Goal: Information Seeking & Learning: Learn about a topic

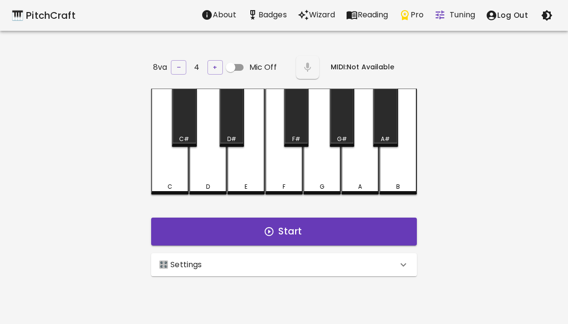
click at [377, 267] on div "🎛️ Settings" at bounding box center [278, 265] width 239 height 12
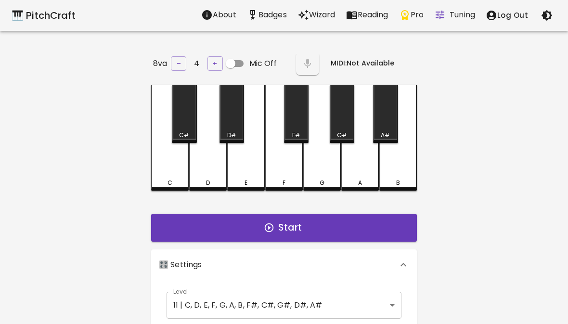
scroll to position [4, 0]
click at [374, 301] on body "🎹 PitchCraft About Badges Wizard Reading Pro Tuning Log Out 8va – 4 + Mic Off M…" at bounding box center [284, 319] width 568 height 638
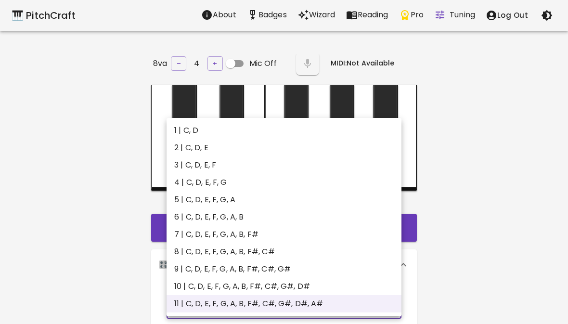
click at [303, 206] on li "5 | C, D, E, F, G, A" at bounding box center [284, 199] width 235 height 17
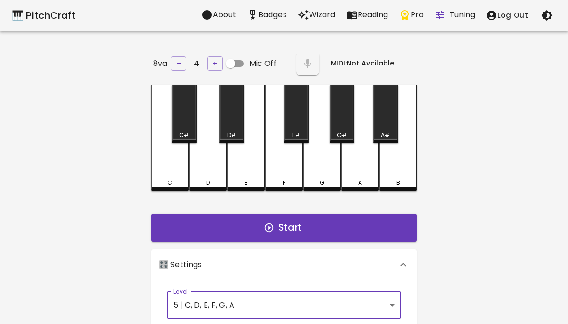
click at [373, 296] on body "🎹 PitchCraft About Badges Wizard Reading Pro Tuning Log Out 8va – 4 + Mic Off M…" at bounding box center [284, 319] width 568 height 638
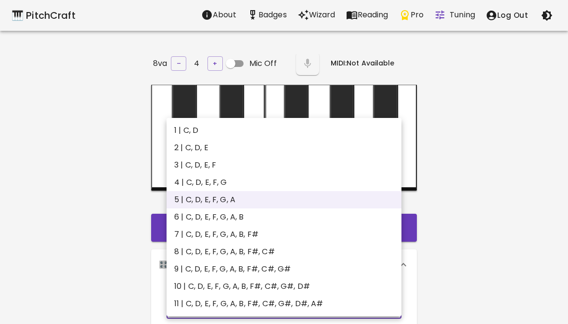
click at [346, 213] on li "6 | C, D, E, F, G, A, B" at bounding box center [284, 216] width 235 height 17
type input "11"
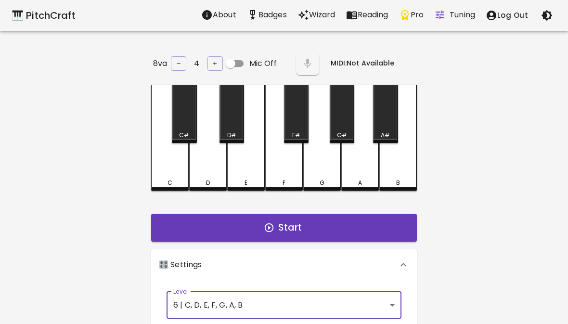
click at [371, 215] on button "Start" at bounding box center [284, 228] width 266 height 28
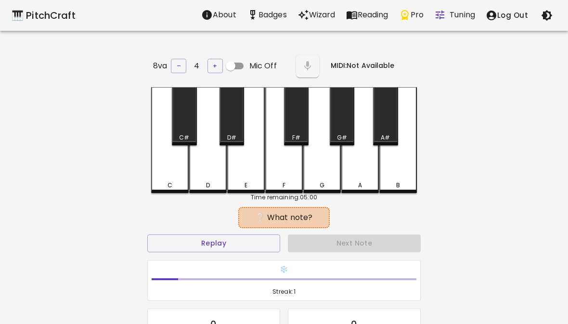
click at [221, 240] on button "Replay" at bounding box center [213, 243] width 133 height 18
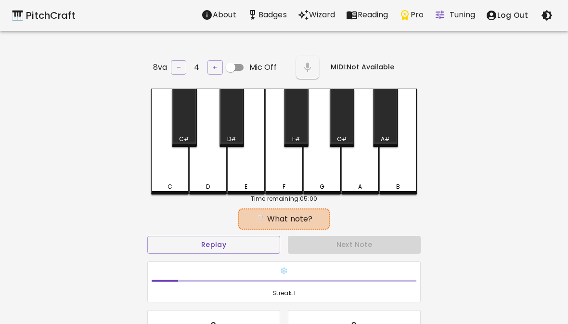
click at [347, 174] on div "A" at bounding box center [360, 142] width 38 height 106
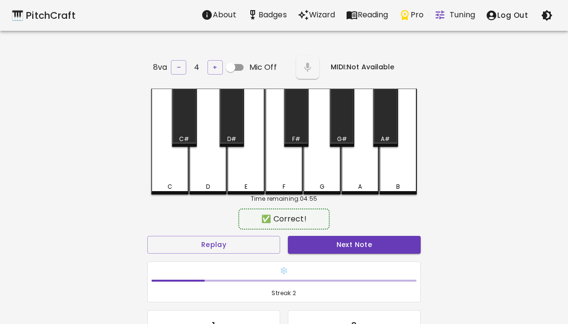
click at [348, 177] on div "A" at bounding box center [360, 142] width 38 height 106
click at [371, 246] on button "Next Note" at bounding box center [354, 245] width 133 height 18
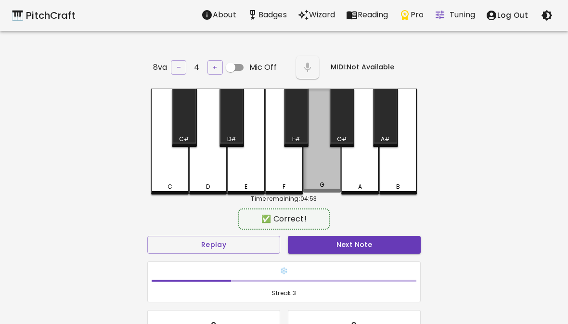
click at [304, 169] on div "G" at bounding box center [322, 141] width 38 height 104
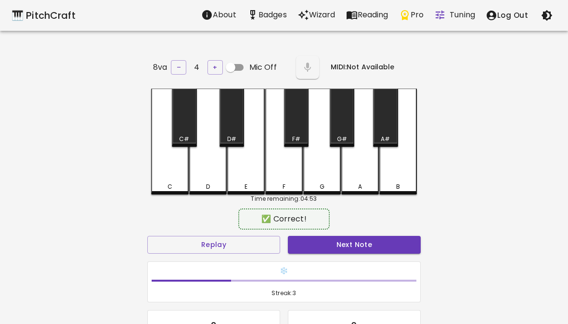
click at [340, 238] on button "Next Note" at bounding box center [354, 245] width 133 height 18
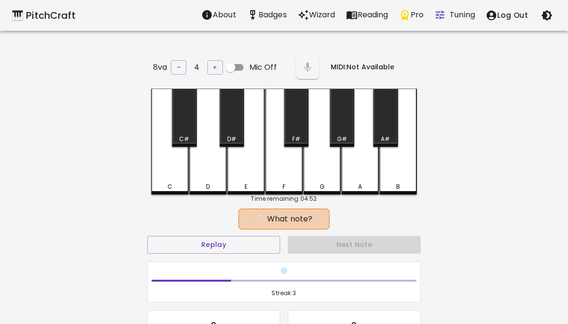
click at [317, 158] on div "G" at bounding box center [322, 142] width 38 height 106
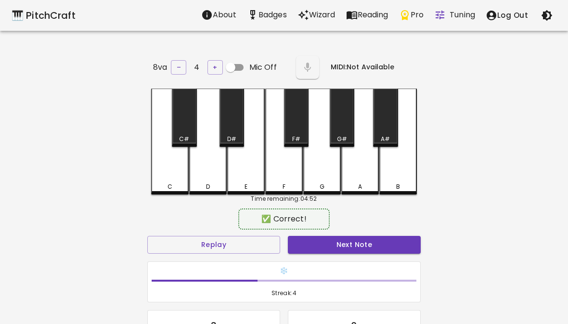
click at [342, 236] on button "Next Note" at bounding box center [354, 245] width 133 height 18
click at [387, 244] on button "Next Note" at bounding box center [354, 245] width 133 height 18
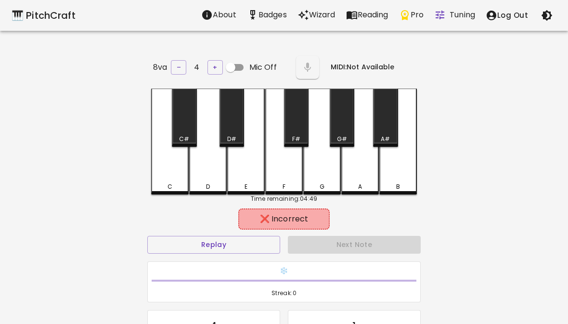
click at [371, 242] on div "Next Note" at bounding box center [354, 245] width 141 height 26
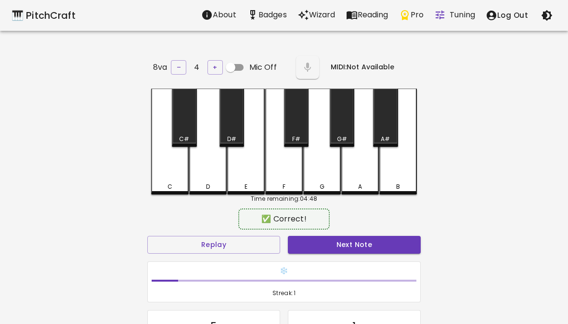
click at [277, 178] on div "F" at bounding box center [284, 142] width 38 height 106
click at [370, 246] on button "Next Note" at bounding box center [354, 245] width 133 height 18
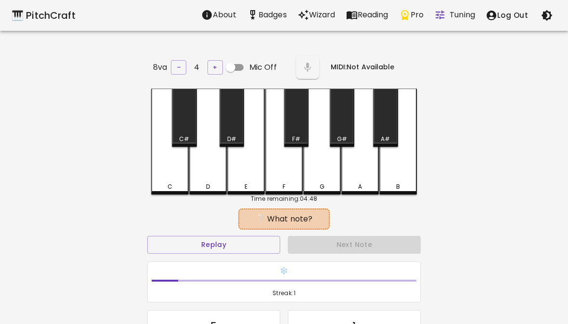
click at [364, 239] on div "Next Note" at bounding box center [354, 245] width 141 height 26
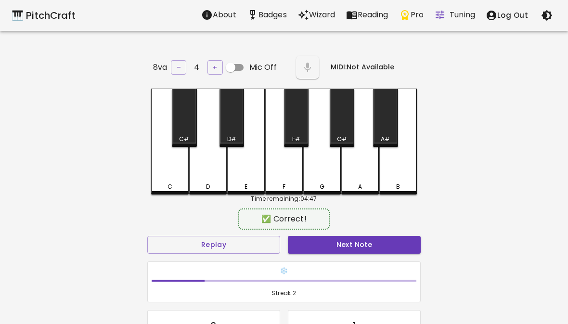
click at [364, 240] on button "Next Note" at bounding box center [354, 245] width 133 height 18
click at [159, 167] on div "C" at bounding box center [170, 142] width 38 height 106
click at [367, 245] on button "Next Note" at bounding box center [354, 245] width 133 height 18
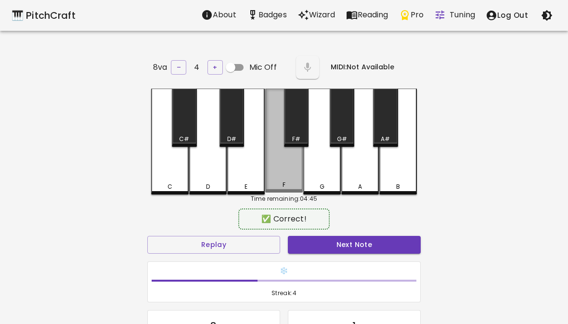
click at [372, 242] on button "Next Note" at bounding box center [354, 245] width 133 height 18
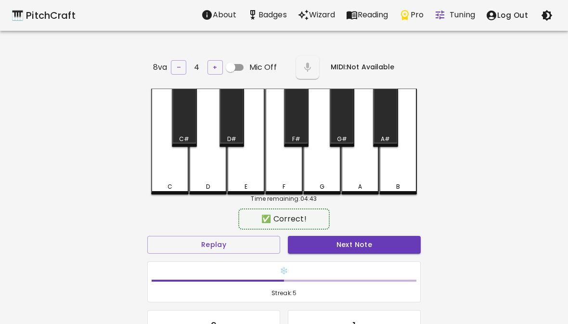
click at [330, 156] on div "G" at bounding box center [322, 142] width 38 height 106
click at [360, 236] on button "Next Note" at bounding box center [354, 245] width 133 height 18
click at [356, 230] on div "✅ Correct! Replay Next Note ❄️ Streak: 6 10 Correct 1 Incorrect Placeholder for…" at bounding box center [283, 316] width 273 height 210
click at [358, 237] on button "Next Note" at bounding box center [354, 245] width 133 height 18
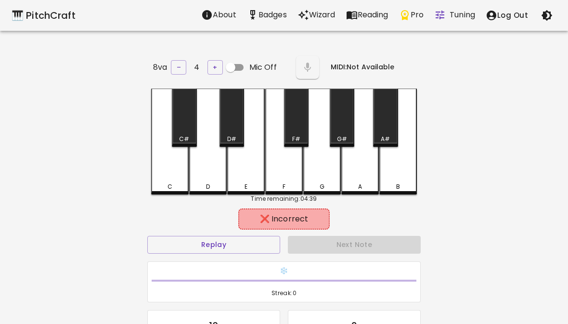
click at [278, 164] on div "F" at bounding box center [284, 142] width 38 height 106
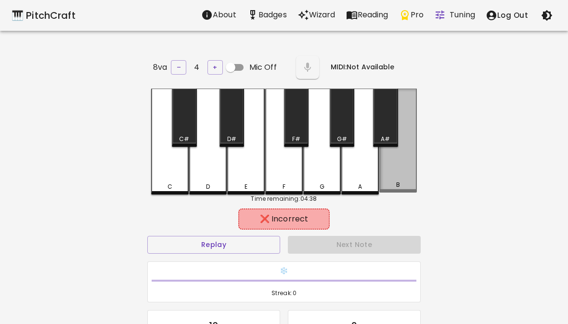
click at [411, 173] on div "B" at bounding box center [398, 141] width 38 height 104
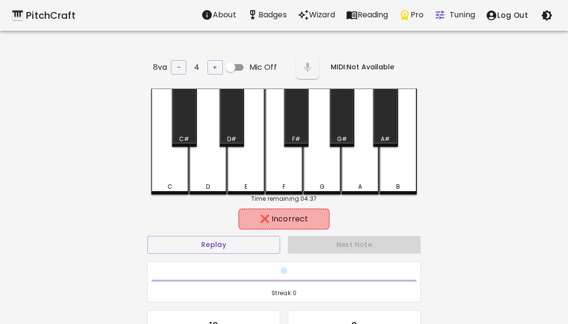
click at [406, 171] on div "B" at bounding box center [398, 142] width 38 height 106
click at [360, 182] on div "A" at bounding box center [360, 186] width 4 height 9
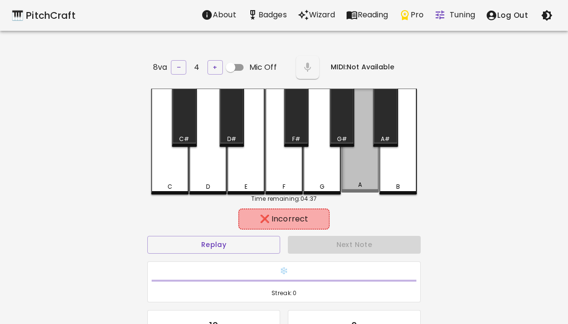
click at [350, 169] on div "A" at bounding box center [360, 141] width 38 height 104
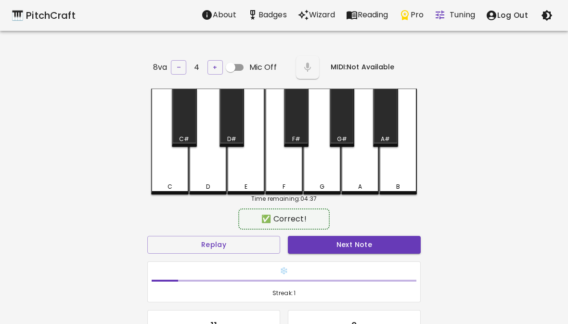
click at [321, 159] on div "G" at bounding box center [322, 142] width 38 height 106
click at [275, 167] on div "F" at bounding box center [284, 142] width 38 height 106
click at [338, 248] on button "Next Note" at bounding box center [354, 245] width 133 height 18
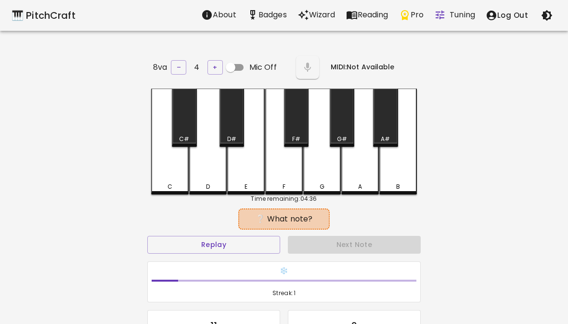
click at [367, 166] on div "A" at bounding box center [360, 142] width 38 height 106
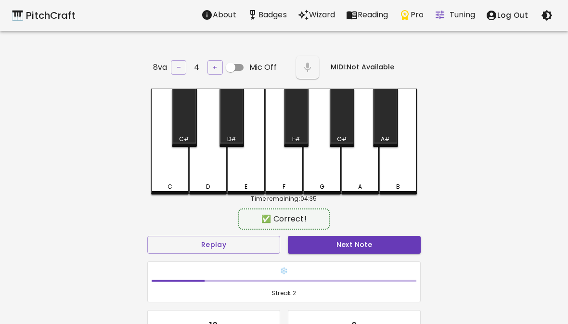
click at [364, 247] on button "Next Note" at bounding box center [354, 245] width 133 height 18
click at [321, 162] on div "G" at bounding box center [322, 142] width 38 height 106
click at [349, 238] on button "Next Note" at bounding box center [354, 245] width 133 height 18
click at [346, 238] on button "Next Note" at bounding box center [354, 245] width 133 height 18
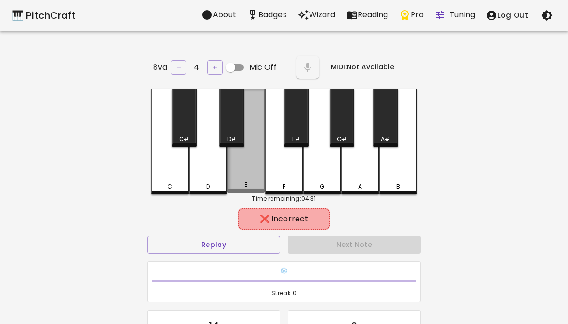
click at [231, 163] on div "E" at bounding box center [246, 141] width 38 height 104
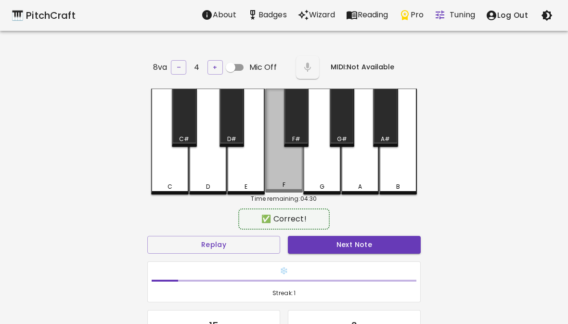
click at [278, 163] on div "F" at bounding box center [284, 141] width 38 height 104
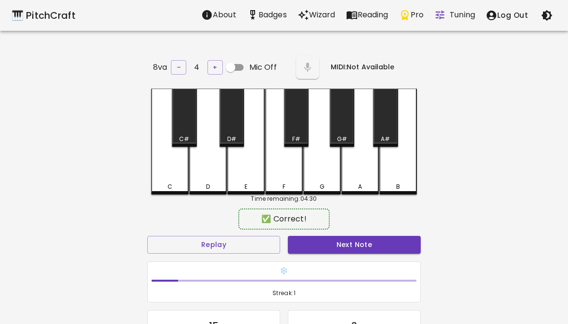
click at [278, 163] on div "F" at bounding box center [284, 142] width 38 height 106
click at [348, 228] on div "✅ Correct!" at bounding box center [283, 219] width 273 height 24
click at [347, 228] on div "✅ Correct!" at bounding box center [283, 219] width 273 height 24
click at [353, 248] on button "Next Note" at bounding box center [354, 245] width 133 height 18
click at [366, 249] on button "Next Note" at bounding box center [354, 245] width 133 height 18
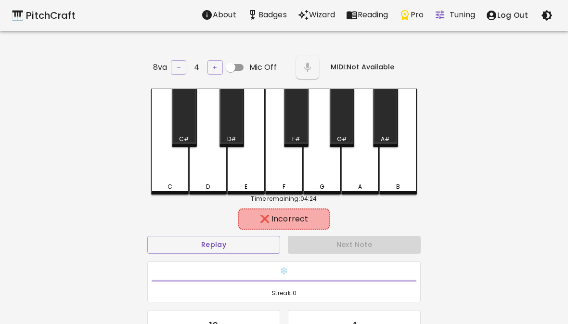
click at [246, 167] on div "E" at bounding box center [246, 142] width 38 height 106
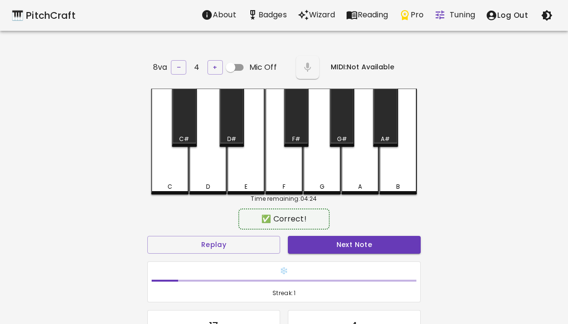
click at [289, 180] on div "F" at bounding box center [284, 142] width 38 height 106
click at [358, 241] on button "Next Note" at bounding box center [354, 245] width 133 height 18
click at [154, 154] on div "C" at bounding box center [170, 142] width 38 height 106
click at [361, 242] on button "Next Note" at bounding box center [354, 245] width 133 height 18
click at [356, 169] on div "A" at bounding box center [360, 142] width 38 height 106
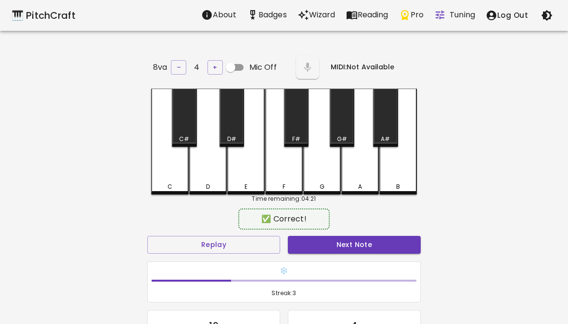
click at [363, 236] on button "Next Note" at bounding box center [354, 245] width 133 height 18
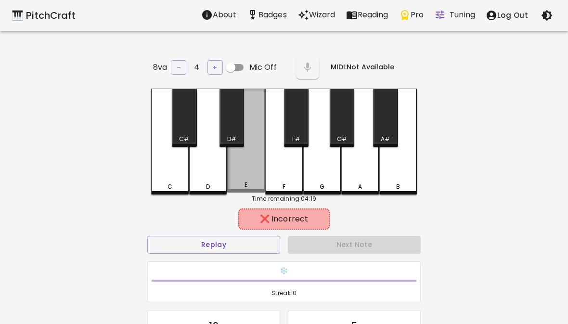
click at [232, 156] on div "E" at bounding box center [246, 141] width 38 height 104
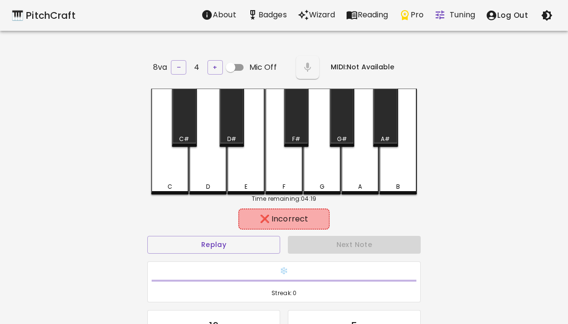
click at [277, 168] on div "F" at bounding box center [284, 142] width 38 height 106
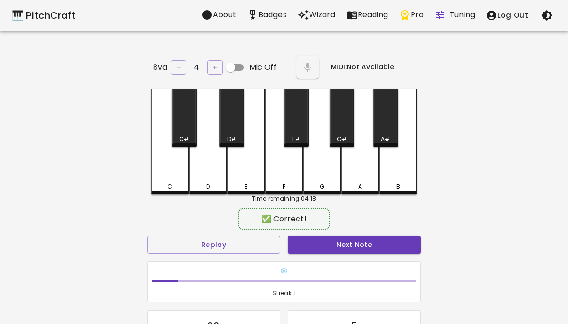
click at [361, 229] on div "✅ Correct! Replay Next Note ❄️ Streak: 1 20 Correct 5 Incorrect Placeholder for…" at bounding box center [283, 316] width 273 height 210
click at [362, 239] on button "Next Note" at bounding box center [354, 245] width 133 height 18
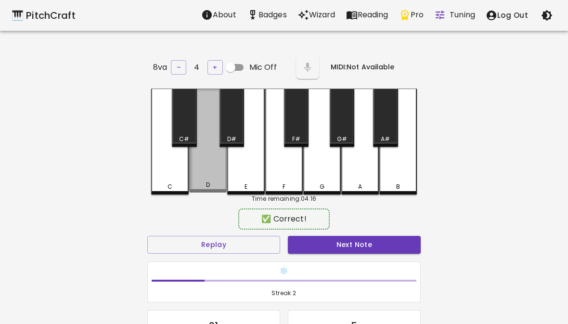
click at [364, 247] on button "Next Note" at bounding box center [354, 245] width 133 height 18
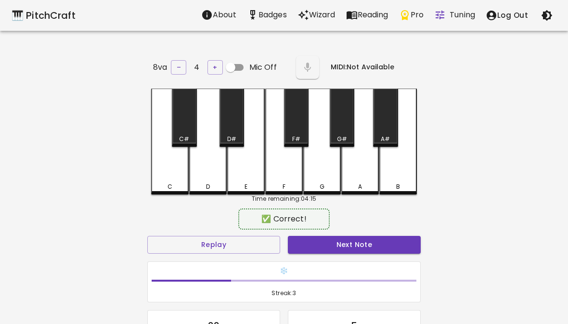
click at [358, 239] on button "Next Note" at bounding box center [354, 245] width 133 height 18
click at [325, 161] on div "G" at bounding box center [322, 142] width 38 height 106
click at [351, 244] on button "Next Note" at bounding box center [354, 245] width 133 height 18
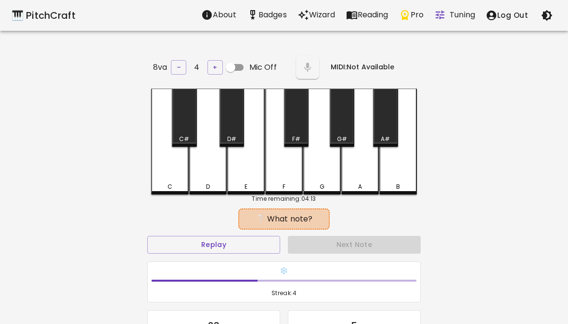
click at [236, 154] on div "E" at bounding box center [246, 142] width 38 height 106
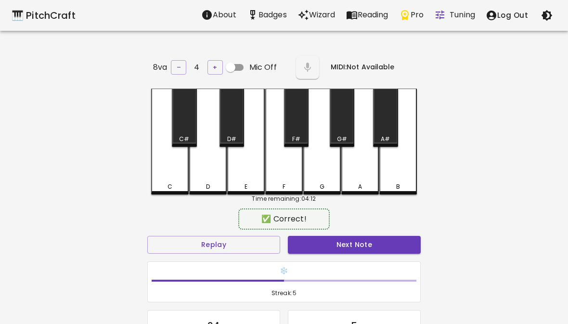
click at [350, 242] on button "Next Note" at bounding box center [354, 245] width 133 height 18
click at [353, 251] on button "Next Note" at bounding box center [354, 245] width 133 height 18
click at [273, 160] on div "F" at bounding box center [284, 142] width 38 height 106
click at [351, 248] on button "Next Note" at bounding box center [354, 245] width 133 height 18
click at [270, 155] on div "F" at bounding box center [284, 142] width 38 height 106
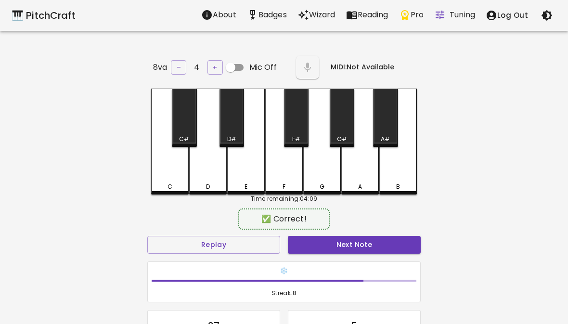
click at [350, 248] on button "Next Note" at bounding box center [354, 245] width 133 height 18
click at [274, 160] on div "F" at bounding box center [284, 142] width 38 height 106
click at [346, 246] on button "Next Note" at bounding box center [354, 245] width 133 height 18
click at [393, 168] on div "B" at bounding box center [398, 142] width 38 height 106
click at [358, 249] on button "Next Note" at bounding box center [354, 245] width 133 height 18
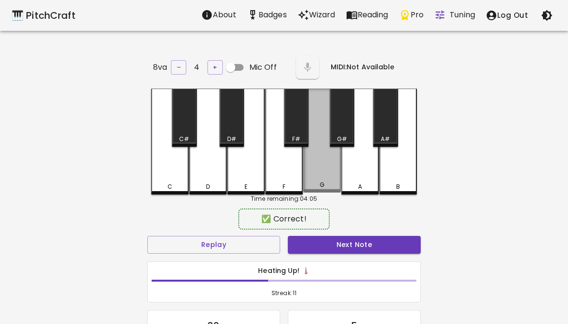
click at [329, 164] on div "G" at bounding box center [322, 141] width 38 height 104
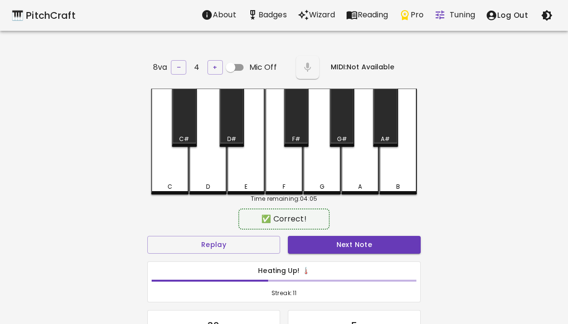
click at [347, 240] on button "Next Note" at bounding box center [354, 245] width 133 height 18
click at [347, 243] on button "Next Note" at bounding box center [354, 245] width 133 height 18
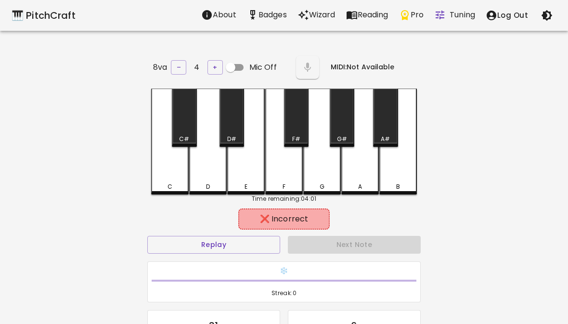
click at [347, 163] on div "A" at bounding box center [360, 142] width 38 height 106
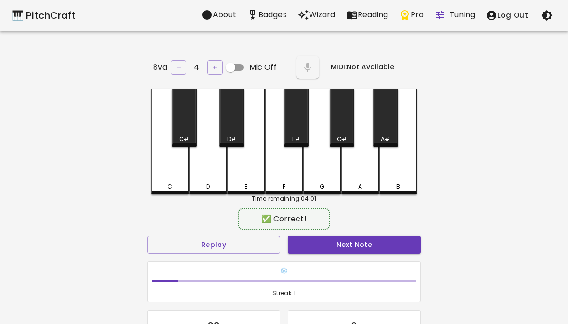
click at [319, 163] on div "G" at bounding box center [322, 142] width 38 height 106
click at [335, 241] on button "Next Note" at bounding box center [354, 245] width 133 height 18
click at [163, 179] on div "C" at bounding box center [170, 142] width 38 height 106
click at [347, 244] on button "Next Note" at bounding box center [354, 245] width 133 height 18
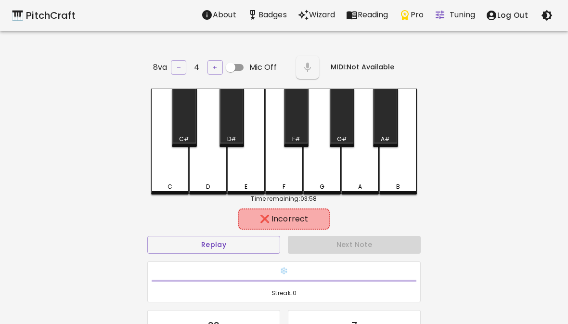
click at [318, 166] on div "G" at bounding box center [322, 142] width 38 height 106
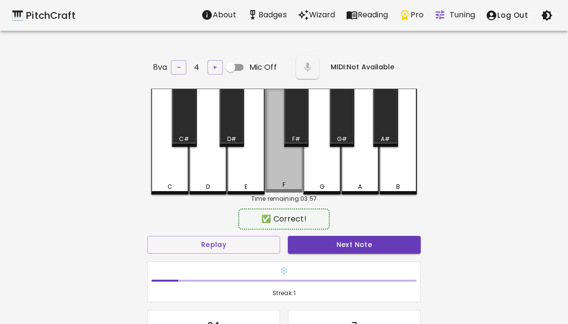
click at [293, 170] on div "F" at bounding box center [284, 141] width 38 height 104
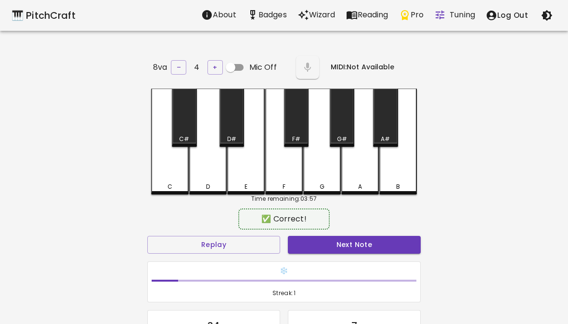
click at [339, 250] on button "Next Note" at bounding box center [354, 245] width 133 height 18
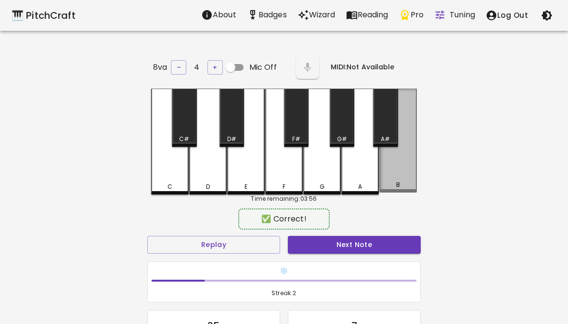
click at [403, 178] on div "B" at bounding box center [398, 141] width 38 height 104
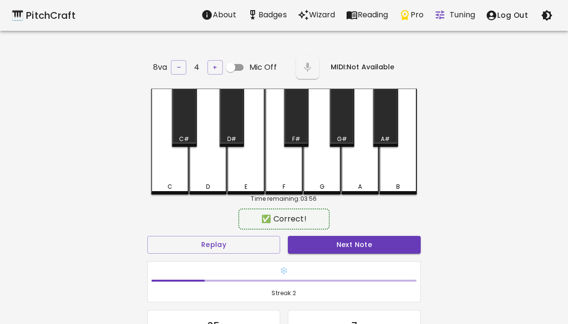
click at [363, 249] on button "Next Note" at bounding box center [354, 245] width 133 height 18
click at [286, 168] on div "F" at bounding box center [284, 142] width 38 height 106
click at [341, 246] on button "Next Note" at bounding box center [354, 245] width 133 height 18
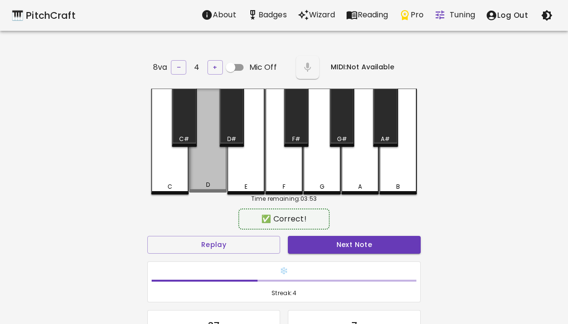
click at [201, 163] on div "D" at bounding box center [208, 141] width 38 height 104
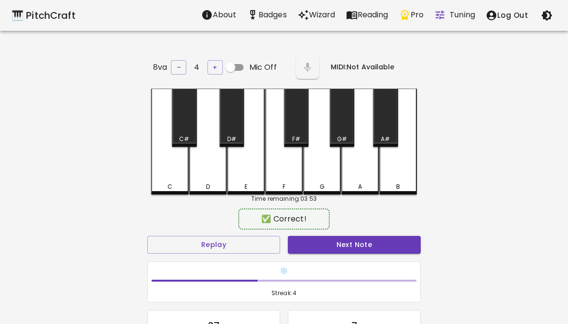
click at [342, 251] on button "Next Note" at bounding box center [354, 245] width 133 height 18
click at [158, 172] on div "C" at bounding box center [170, 142] width 38 height 106
click at [353, 249] on button "Next Note" at bounding box center [354, 245] width 133 height 18
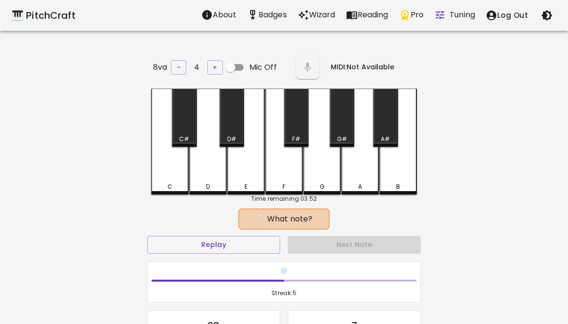
click at [292, 164] on div "F" at bounding box center [284, 142] width 38 height 106
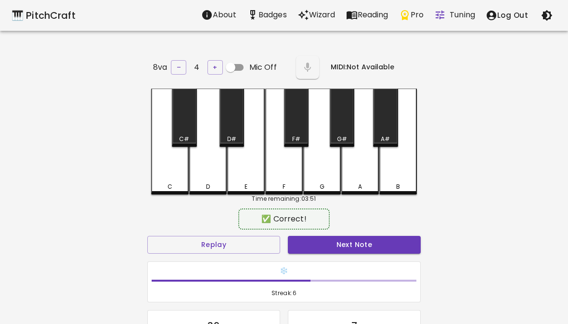
click at [336, 242] on button "Next Note" at bounding box center [354, 245] width 133 height 18
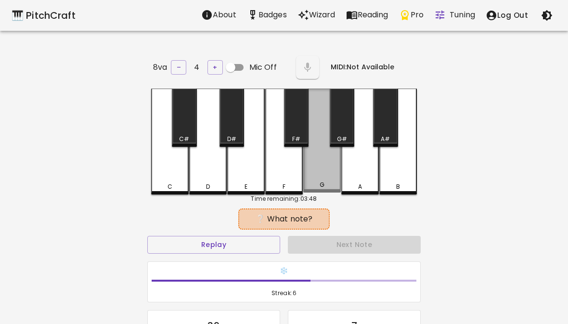
click at [317, 174] on div "G" at bounding box center [322, 141] width 38 height 104
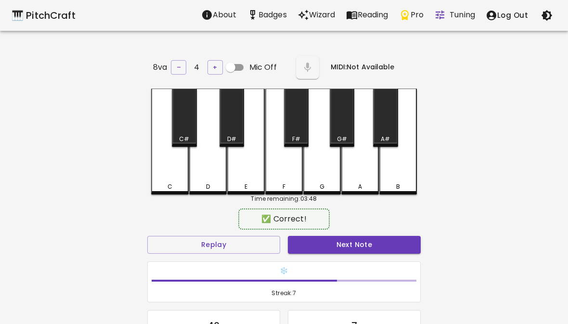
click at [360, 257] on div "❄️ Streak: 7" at bounding box center [283, 281] width 281 height 49
click at [359, 237] on button "Next Note" at bounding box center [354, 245] width 133 height 18
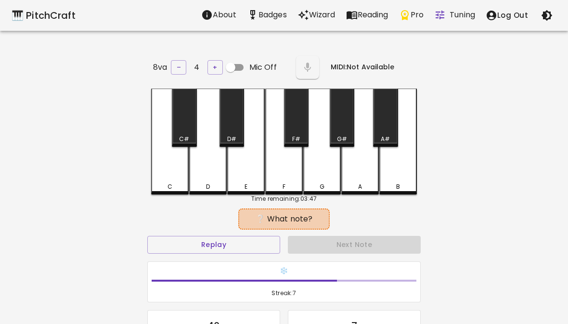
click at [368, 243] on button "Next Note" at bounding box center [354, 245] width 133 height 18
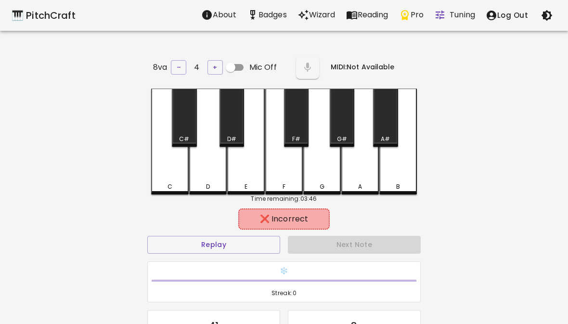
click at [403, 163] on div "B" at bounding box center [398, 142] width 38 height 106
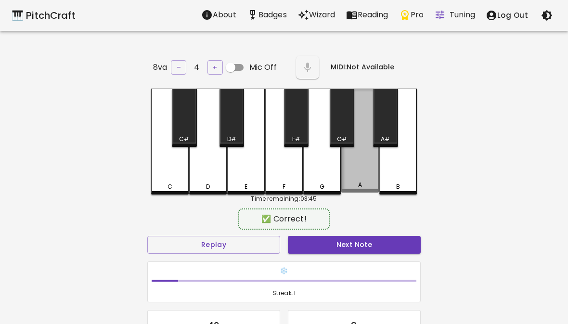
click at [357, 177] on div "A" at bounding box center [360, 141] width 38 height 104
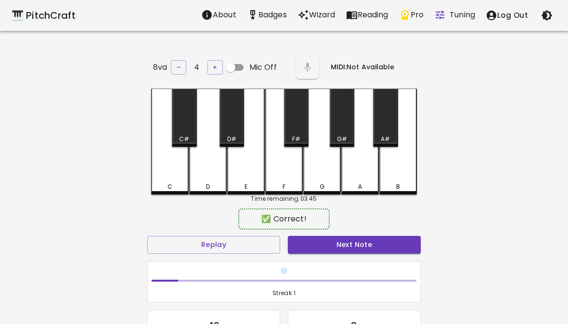
click at [353, 241] on button "Next Note" at bounding box center [354, 245] width 133 height 18
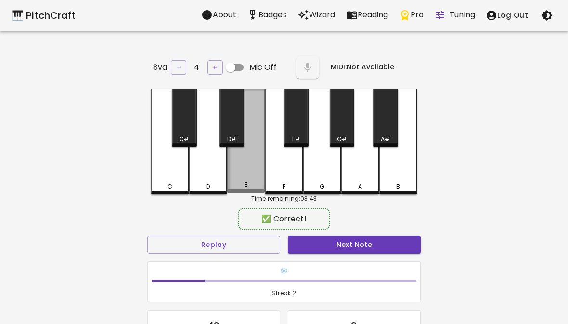
click at [229, 167] on div "E" at bounding box center [246, 141] width 38 height 104
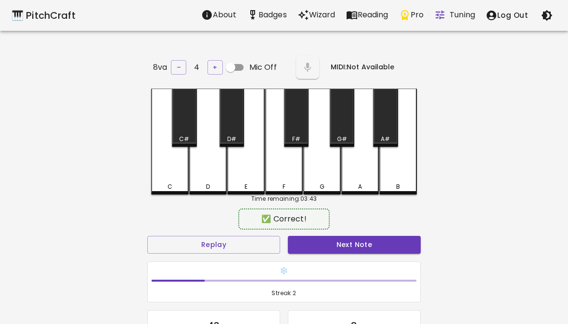
click at [349, 238] on button "Next Note" at bounding box center [354, 245] width 133 height 18
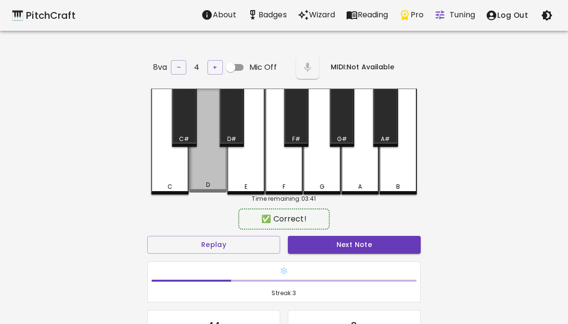
click at [346, 243] on button "Next Note" at bounding box center [354, 245] width 133 height 18
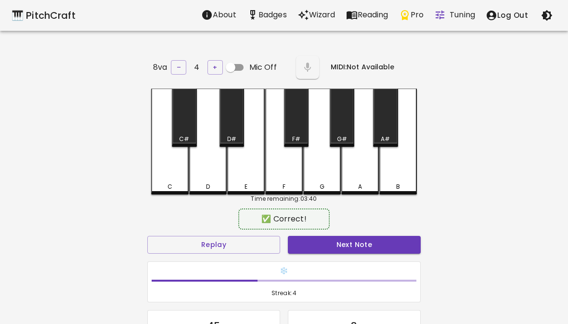
click at [348, 244] on button "Next Note" at bounding box center [354, 245] width 133 height 18
click at [290, 166] on div "F" at bounding box center [284, 142] width 38 height 106
click at [316, 225] on div "✅ Correct!" at bounding box center [283, 218] width 91 height 21
click at [324, 236] on button "Next Note" at bounding box center [354, 245] width 133 height 18
click at [326, 166] on div "G" at bounding box center [322, 142] width 38 height 106
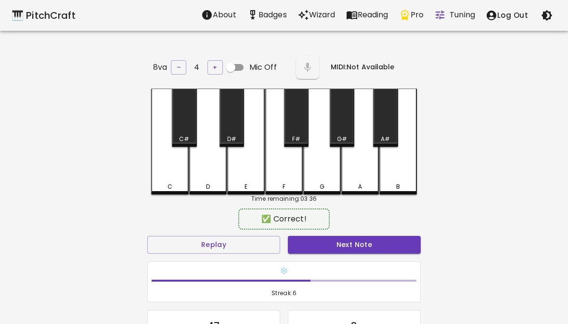
click at [345, 247] on button "Next Note" at bounding box center [354, 245] width 133 height 18
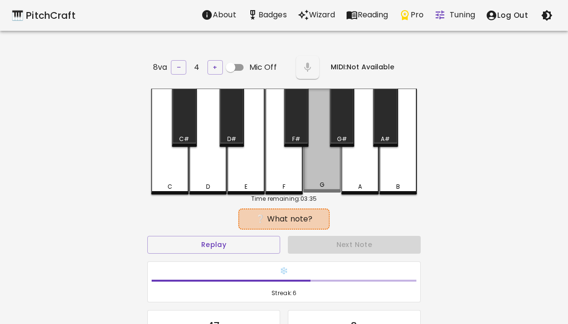
click at [311, 174] on div "G" at bounding box center [322, 141] width 38 height 104
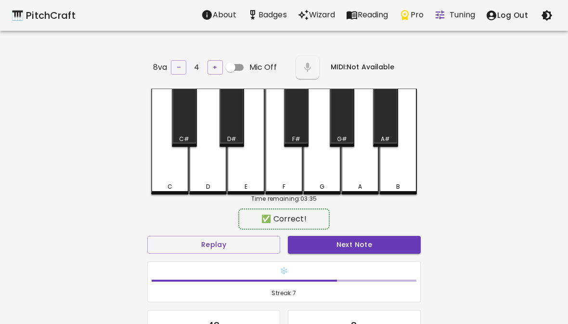
click at [336, 242] on button "Next Note" at bounding box center [354, 245] width 133 height 18
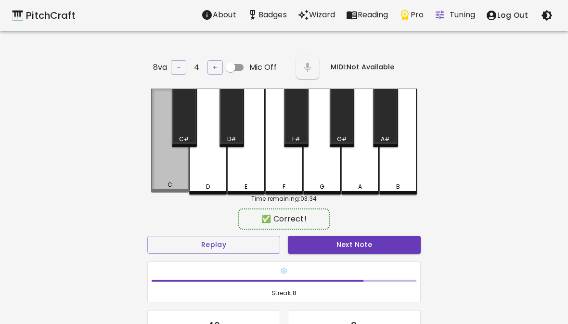
click at [160, 158] on div "C" at bounding box center [170, 141] width 38 height 104
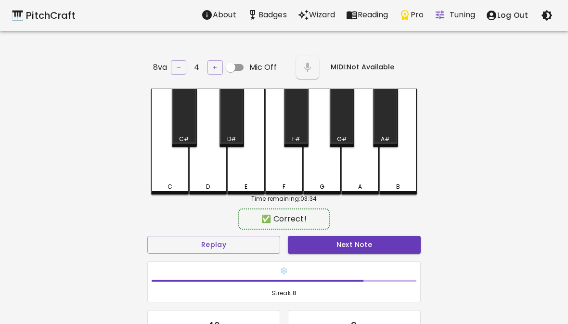
click at [357, 251] on button "Next Note" at bounding box center [354, 245] width 133 height 18
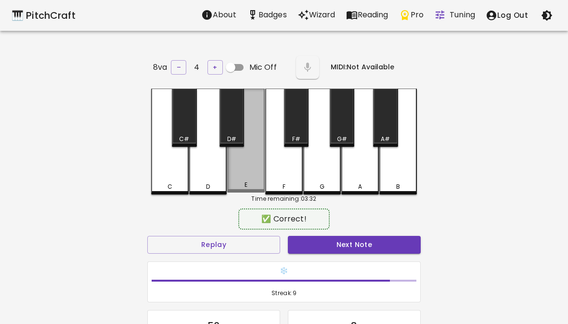
click at [243, 162] on div "E" at bounding box center [246, 141] width 38 height 104
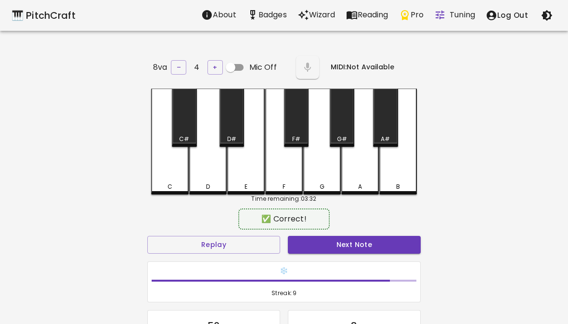
click at [356, 236] on button "Next Note" at bounding box center [354, 245] width 133 height 18
click at [405, 169] on div "B" at bounding box center [398, 142] width 38 height 106
click at [373, 251] on button "Next Note" at bounding box center [354, 245] width 133 height 18
click at [370, 239] on button "Next Note" at bounding box center [354, 245] width 133 height 18
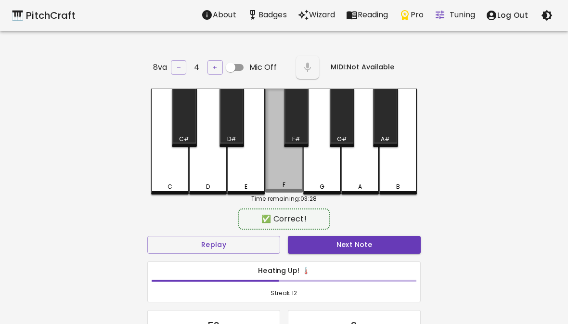
click at [288, 177] on div "F" at bounding box center [284, 141] width 38 height 104
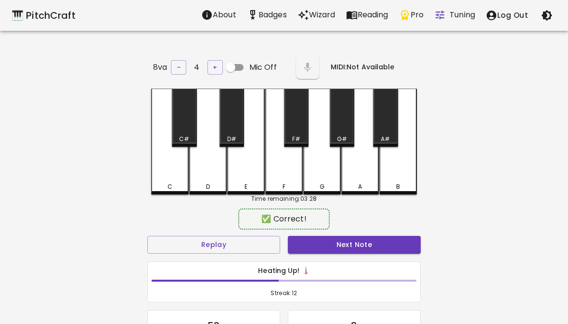
click at [332, 236] on button "Next Note" at bounding box center [354, 245] width 133 height 18
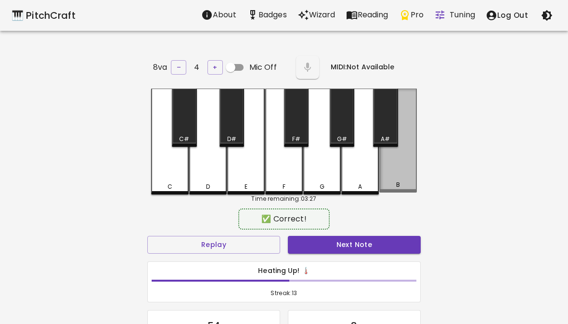
click at [406, 170] on div "B" at bounding box center [398, 141] width 38 height 104
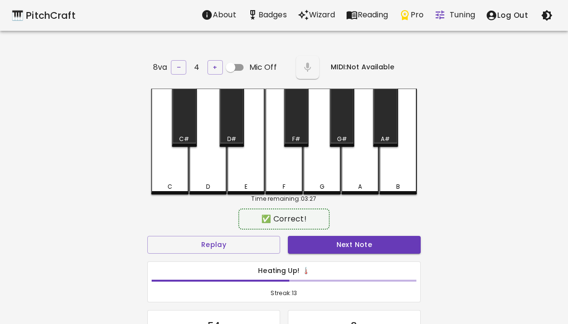
click at [360, 249] on button "Next Note" at bounding box center [354, 245] width 133 height 18
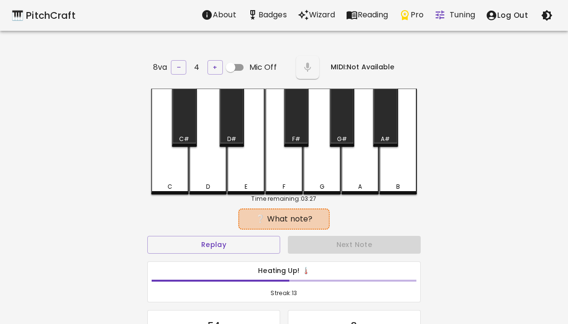
click at [163, 168] on div "C" at bounding box center [170, 142] width 38 height 106
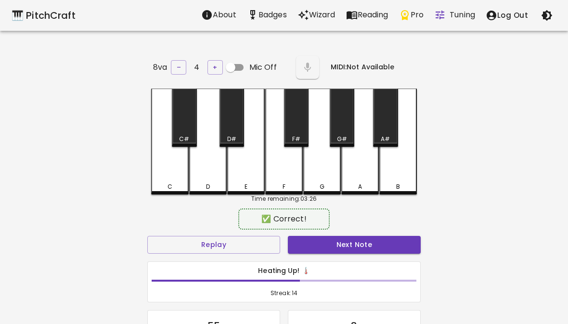
click at [368, 248] on button "Next Note" at bounding box center [354, 245] width 133 height 18
click at [322, 165] on div "G" at bounding box center [322, 142] width 38 height 106
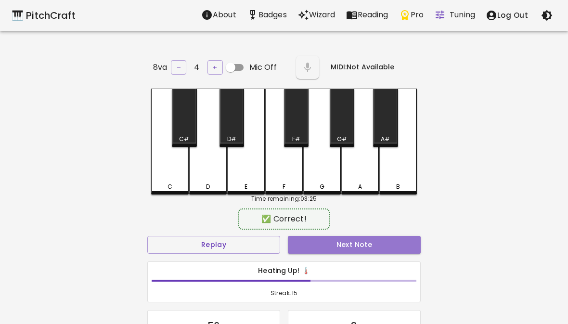
click at [349, 243] on button "Next Note" at bounding box center [354, 245] width 133 height 18
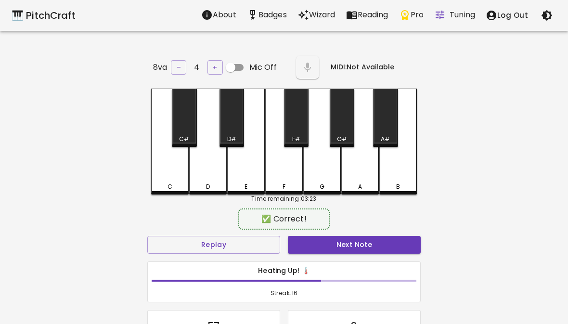
click at [246, 163] on div "E" at bounding box center [246, 142] width 38 height 106
click at [360, 237] on button "Next Note" at bounding box center [354, 245] width 133 height 18
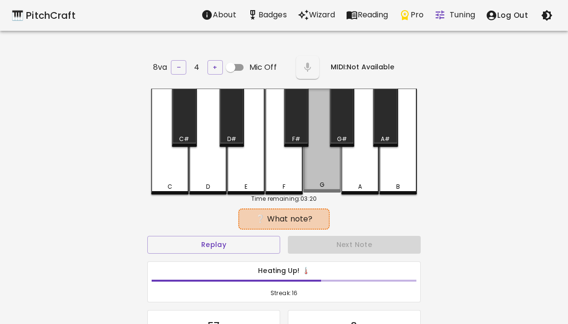
click at [321, 166] on div "G" at bounding box center [322, 141] width 38 height 104
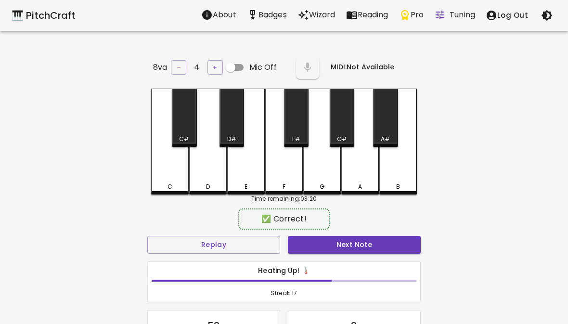
click at [343, 236] on button "Next Note" at bounding box center [354, 245] width 133 height 18
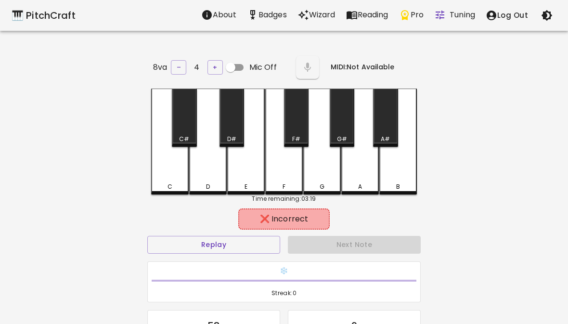
click at [395, 155] on div "B" at bounding box center [398, 142] width 38 height 106
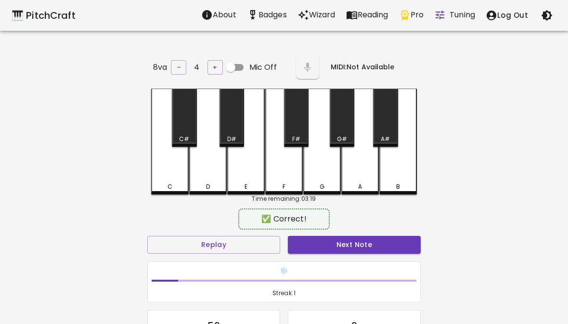
click at [362, 168] on div "A" at bounding box center [360, 142] width 38 height 106
click at [355, 250] on button "Next Note" at bounding box center [354, 245] width 133 height 18
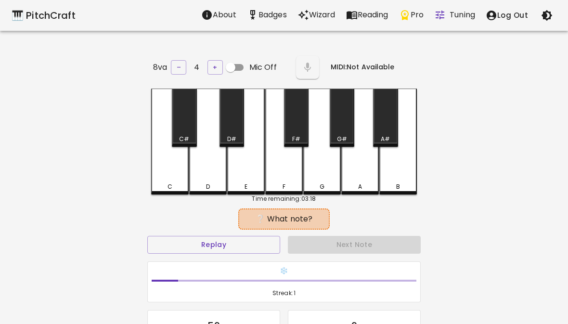
click at [212, 167] on div "D" at bounding box center [208, 142] width 38 height 106
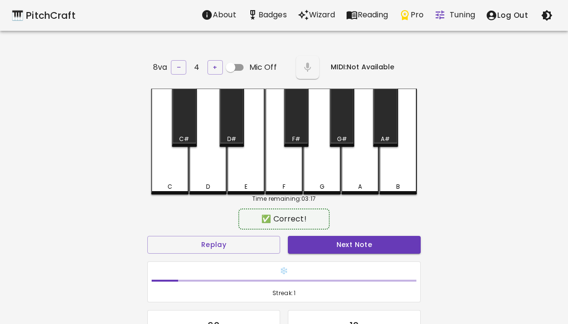
click at [368, 250] on button "Next Note" at bounding box center [354, 245] width 133 height 18
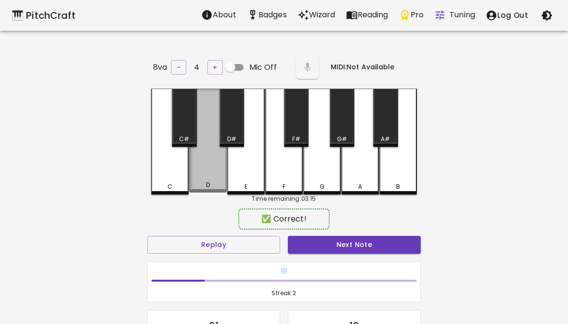
click at [202, 155] on div "D" at bounding box center [208, 141] width 38 height 104
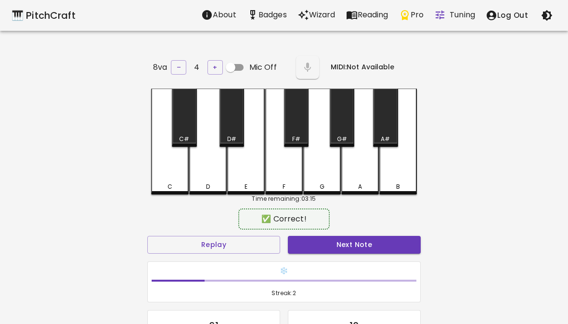
click at [359, 239] on button "Next Note" at bounding box center [354, 245] width 133 height 18
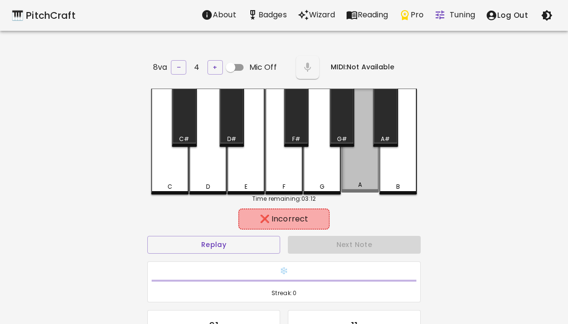
click at [370, 160] on div "A" at bounding box center [360, 141] width 38 height 104
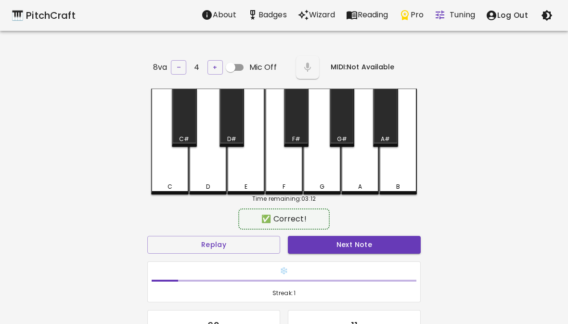
click at [316, 174] on div "G" at bounding box center [322, 142] width 38 height 106
click at [335, 241] on button "Next Note" at bounding box center [354, 245] width 133 height 18
click at [383, 171] on div "B" at bounding box center [398, 142] width 38 height 106
click at [353, 248] on button "Next Note" at bounding box center [354, 245] width 133 height 18
click at [164, 158] on div "C" at bounding box center [170, 142] width 38 height 106
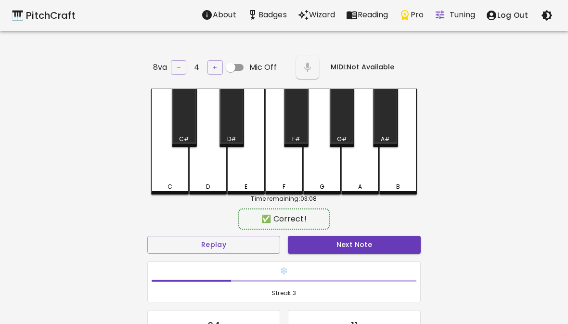
click at [347, 243] on button "Next Note" at bounding box center [354, 245] width 133 height 18
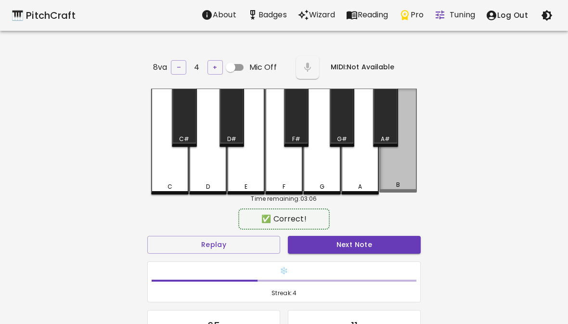
click at [401, 162] on div "B" at bounding box center [398, 141] width 38 height 104
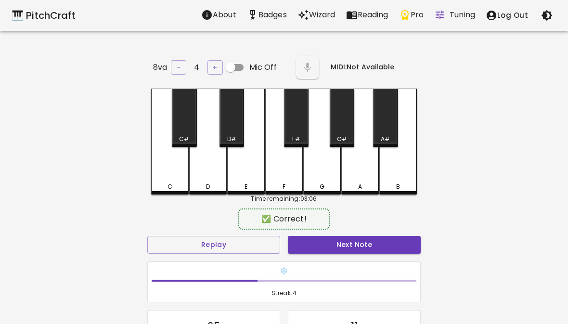
click at [357, 246] on button "Next Note" at bounding box center [354, 245] width 133 height 18
click at [343, 245] on button "Next Note" at bounding box center [354, 245] width 133 height 18
click at [345, 247] on button "Next Note" at bounding box center [354, 245] width 133 height 18
click at [348, 247] on button "Next Note" at bounding box center [354, 245] width 133 height 18
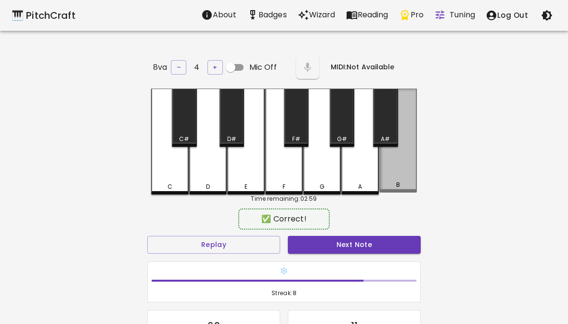
click at [407, 162] on div "B" at bounding box center [398, 141] width 38 height 104
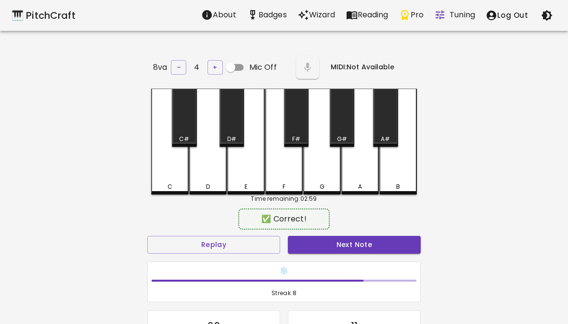
click at [351, 250] on button "Next Note" at bounding box center [354, 245] width 133 height 18
click at [208, 161] on div "D" at bounding box center [208, 142] width 38 height 106
click at [341, 250] on button "Next Note" at bounding box center [354, 245] width 133 height 18
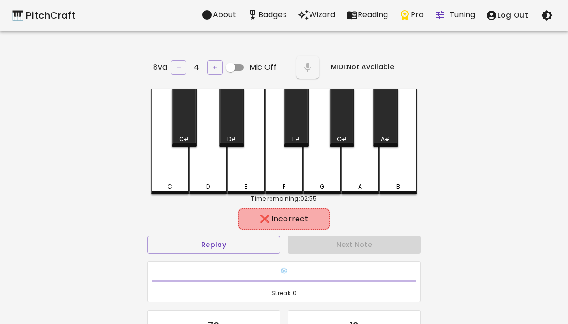
click at [271, 158] on div "F" at bounding box center [284, 142] width 38 height 106
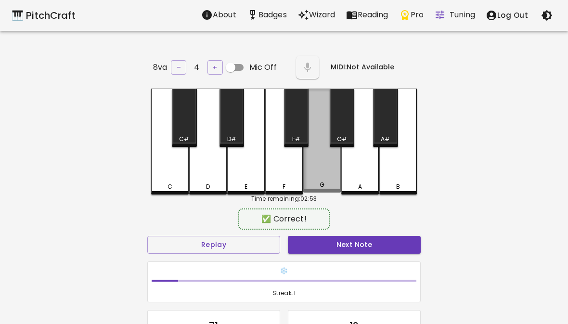
click at [319, 168] on div "G" at bounding box center [322, 141] width 38 height 104
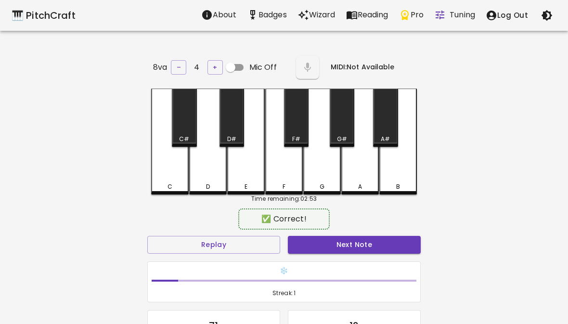
click at [327, 249] on button "Next Note" at bounding box center [354, 245] width 133 height 18
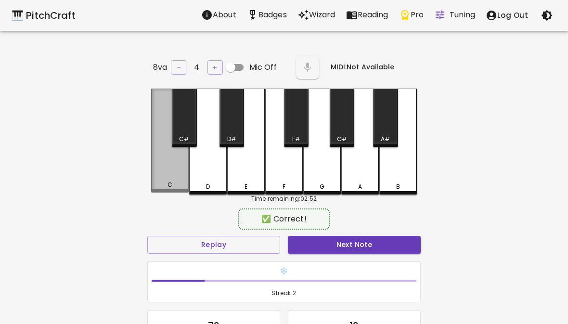
click at [161, 165] on div "C" at bounding box center [170, 141] width 38 height 104
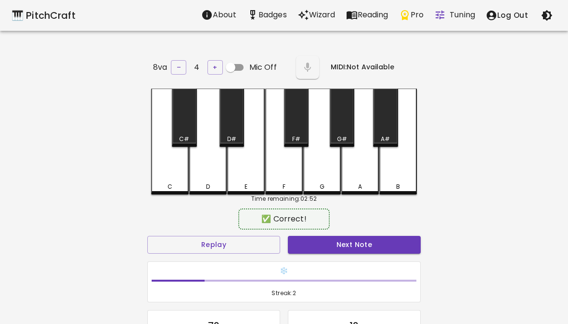
click at [380, 236] on button "Next Note" at bounding box center [354, 245] width 133 height 18
click at [376, 242] on button "Next Note" at bounding box center [354, 245] width 133 height 18
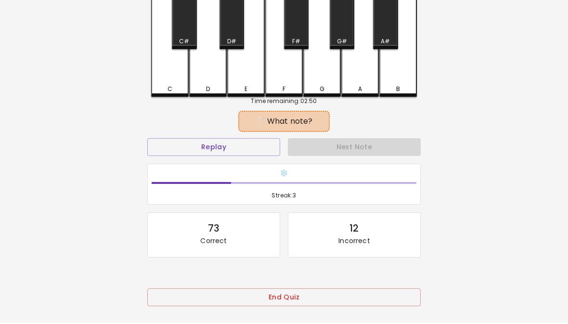
scroll to position [87, 0]
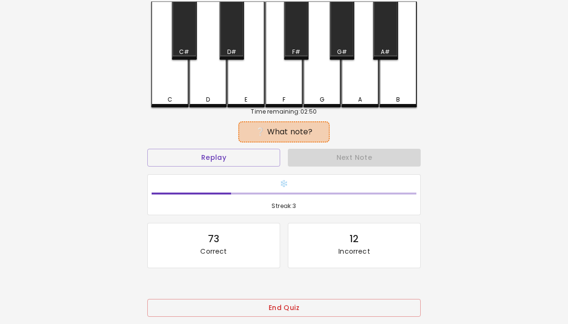
click at [193, 141] on div "❔ What note?" at bounding box center [283, 132] width 273 height 24
click at [179, 149] on button "Replay" at bounding box center [213, 158] width 133 height 18
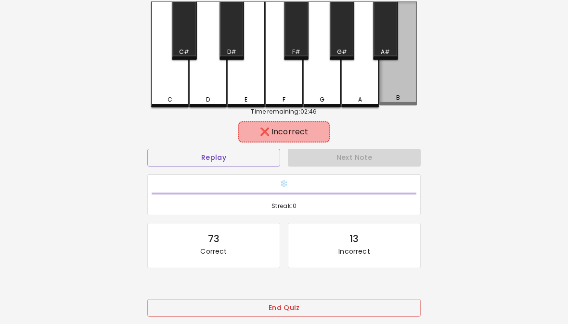
click at [400, 81] on div "B" at bounding box center [398, 53] width 38 height 104
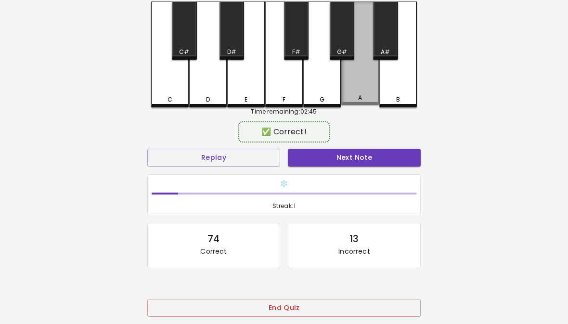
click at [356, 90] on div "A" at bounding box center [360, 53] width 38 height 104
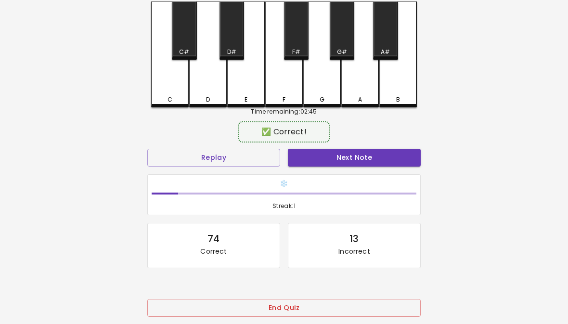
click at [345, 179] on h6 "❄️" at bounding box center [284, 184] width 265 height 11
click at [361, 149] on button "Next Note" at bounding box center [354, 158] width 133 height 18
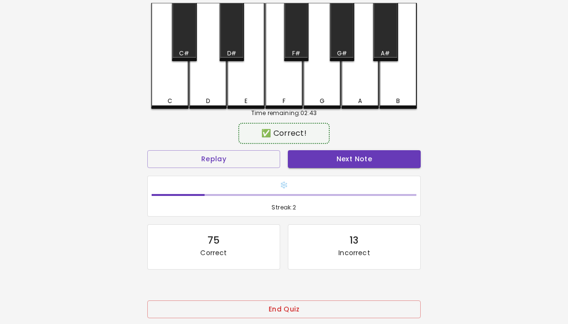
click at [390, 164] on button "Next Note" at bounding box center [354, 159] width 133 height 18
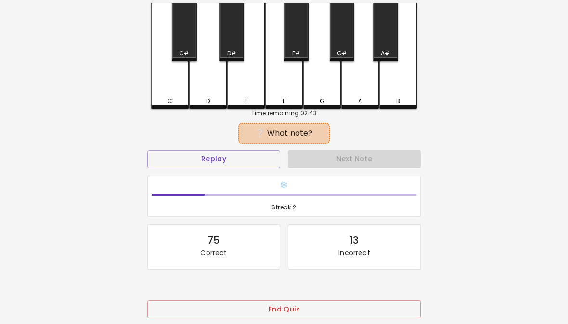
click at [390, 164] on div "Next Note" at bounding box center [354, 159] width 141 height 26
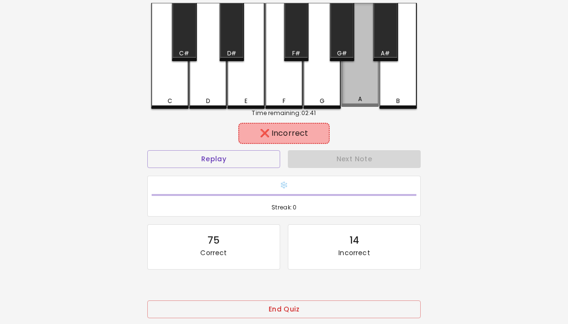
click at [365, 80] on div "A" at bounding box center [360, 55] width 38 height 104
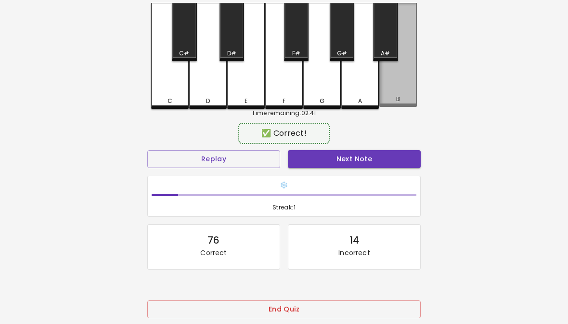
scroll to position [84, 0]
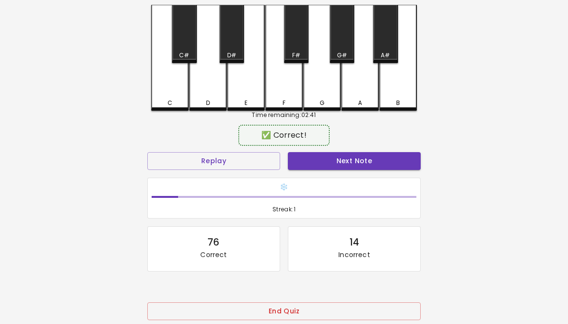
click at [360, 158] on button "Next Note" at bounding box center [354, 161] width 133 height 18
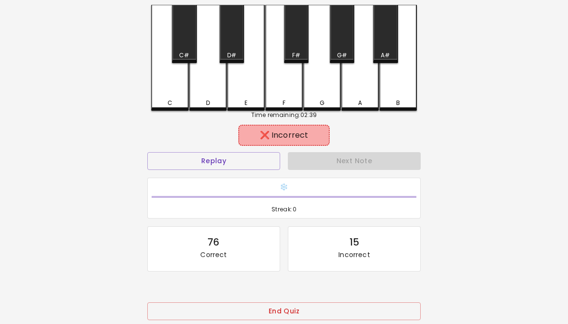
click at [244, 96] on div "E" at bounding box center [246, 58] width 38 height 106
click at [202, 82] on div "D" at bounding box center [208, 58] width 38 height 106
click at [375, 174] on div "❄️ Streak: 0" at bounding box center [283, 198] width 281 height 49
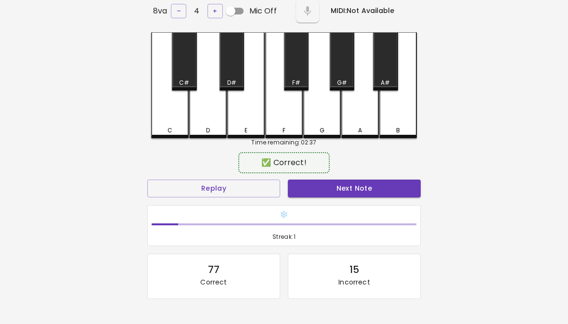
scroll to position [53, 0]
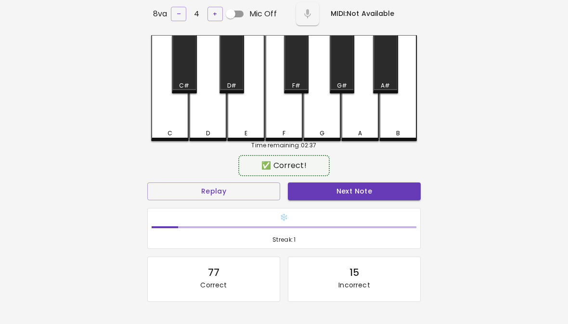
click at [349, 196] on button "Next Note" at bounding box center [354, 191] width 133 height 18
click at [366, 194] on button "Next Note" at bounding box center [354, 191] width 133 height 18
click at [348, 189] on button "Next Note" at bounding box center [354, 191] width 133 height 18
click at [401, 114] on div "B" at bounding box center [398, 88] width 38 height 106
click at [352, 185] on button "Next Note" at bounding box center [354, 191] width 133 height 18
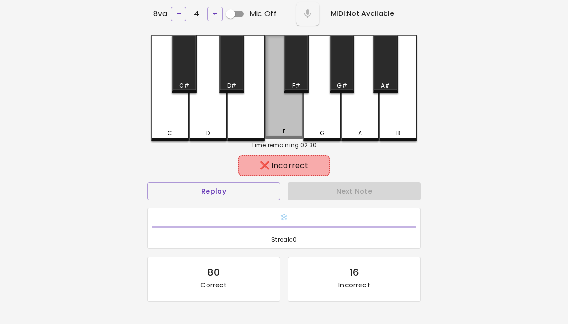
click at [289, 118] on div "F" at bounding box center [284, 87] width 38 height 104
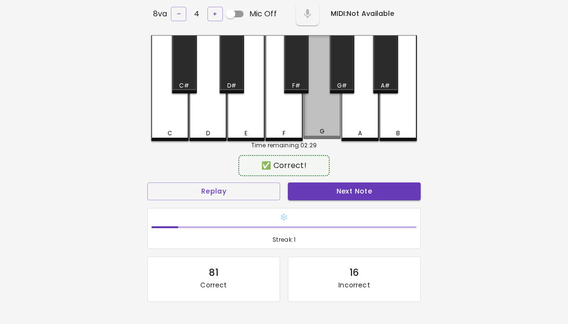
click at [326, 121] on div "G" at bounding box center [322, 87] width 38 height 104
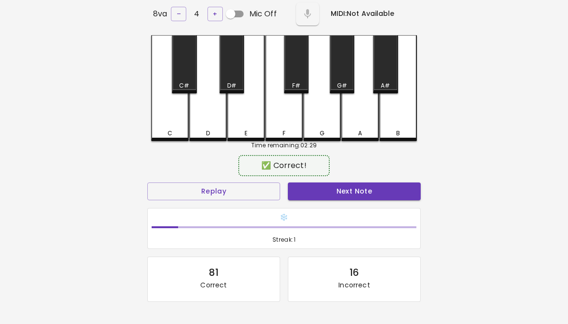
click at [324, 192] on button "Next Note" at bounding box center [354, 191] width 133 height 18
click at [402, 115] on div "B" at bounding box center [398, 88] width 38 height 106
click at [373, 196] on button "Next Note" at bounding box center [354, 191] width 133 height 18
click at [274, 122] on div "F" at bounding box center [284, 88] width 38 height 106
click at [356, 193] on button "Next Note" at bounding box center [354, 191] width 133 height 18
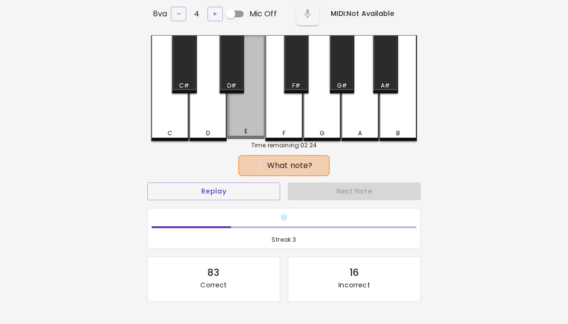
click at [358, 194] on button "Next Note" at bounding box center [354, 191] width 133 height 18
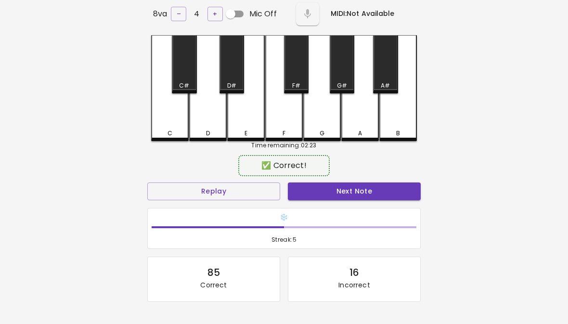
click at [165, 118] on div "C" at bounding box center [170, 88] width 38 height 106
click at [358, 191] on button "Next Note" at bounding box center [354, 191] width 133 height 18
click at [364, 192] on button "Next Note" at bounding box center [354, 191] width 133 height 18
click at [362, 194] on button "Next Note" at bounding box center [354, 191] width 133 height 18
click at [364, 194] on button "Next Note" at bounding box center [354, 191] width 133 height 18
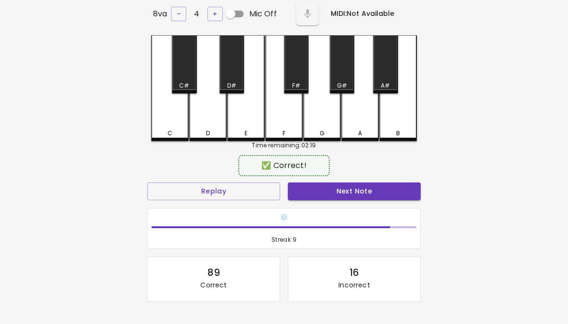
click at [407, 124] on div "B" at bounding box center [398, 88] width 38 height 106
click at [364, 196] on button "Next Note" at bounding box center [354, 191] width 133 height 18
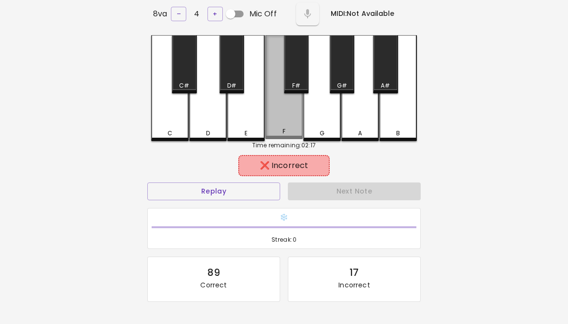
click at [269, 111] on div "F" at bounding box center [284, 87] width 38 height 104
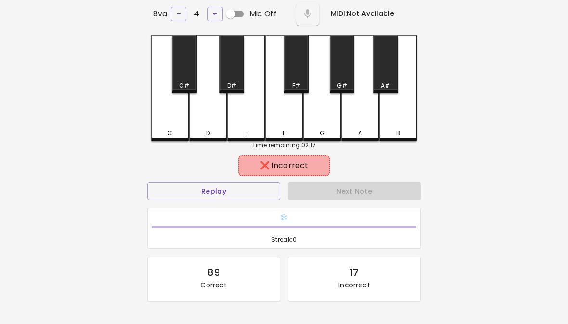
click at [318, 129] on div "G" at bounding box center [322, 133] width 36 height 9
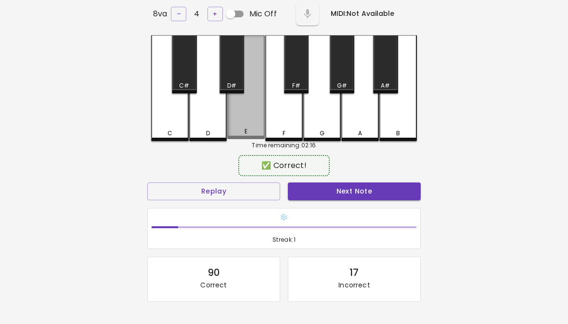
click at [352, 196] on button "Next Note" at bounding box center [354, 191] width 133 height 18
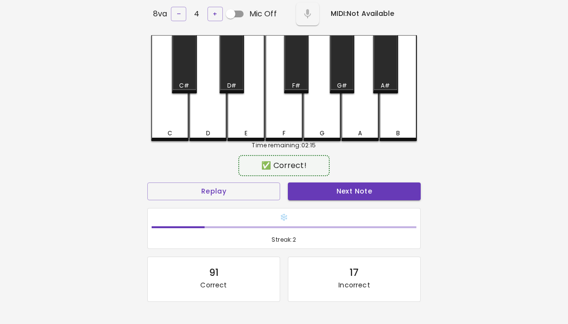
click at [409, 113] on div "B" at bounding box center [398, 88] width 38 height 106
click at [367, 208] on div "❄️ Streak: 2" at bounding box center [284, 228] width 272 height 40
click at [373, 182] on button "Next Note" at bounding box center [354, 191] width 133 height 18
click at [371, 190] on button "Next Note" at bounding box center [354, 191] width 133 height 18
click at [279, 125] on div "F" at bounding box center [284, 88] width 38 height 106
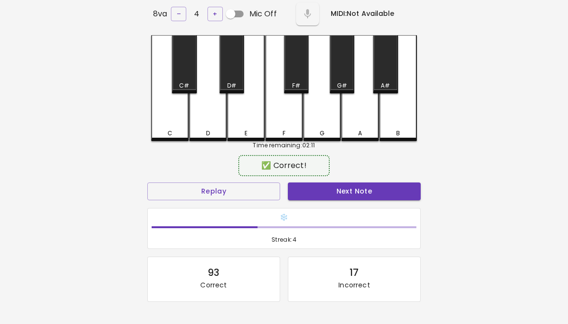
click at [318, 185] on button "Next Note" at bounding box center [354, 191] width 133 height 18
click at [328, 114] on div "G" at bounding box center [322, 88] width 38 height 106
click at [353, 197] on button "Next Note" at bounding box center [354, 191] width 133 height 18
click at [377, 193] on button "Next Note" at bounding box center [354, 191] width 133 height 18
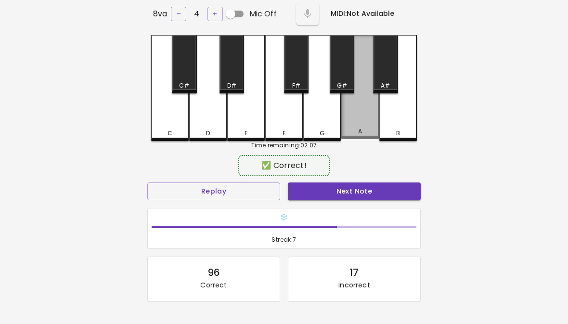
click at [366, 130] on div "A" at bounding box center [360, 131] width 36 height 9
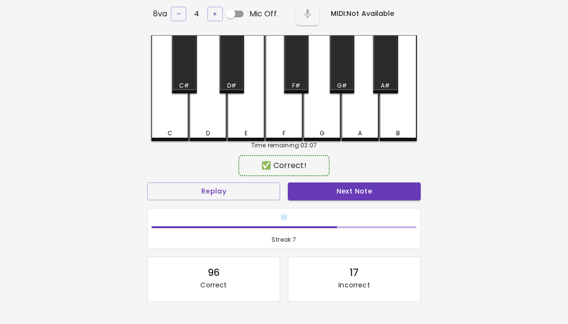
click at [365, 192] on button "Next Note" at bounding box center [354, 191] width 133 height 18
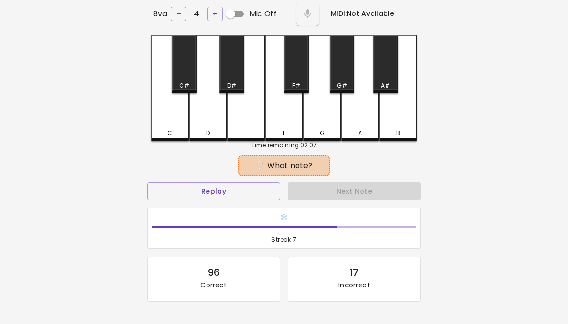
click at [244, 126] on div "E" at bounding box center [246, 88] width 38 height 106
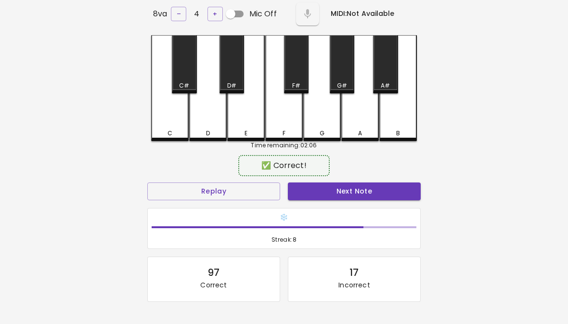
click at [362, 197] on button "Next Note" at bounding box center [354, 191] width 133 height 18
click at [362, 131] on div "A" at bounding box center [360, 133] width 36 height 9
click at [360, 189] on button "Next Note" at bounding box center [354, 191] width 133 height 18
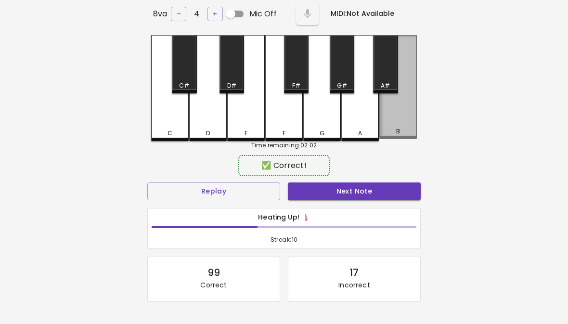
click at [400, 130] on div "B" at bounding box center [398, 131] width 36 height 9
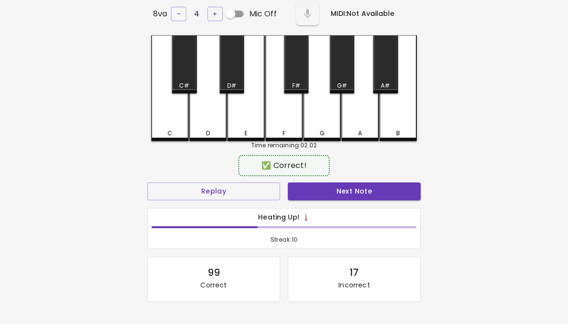
click at [363, 197] on button "Next Note" at bounding box center [354, 191] width 133 height 18
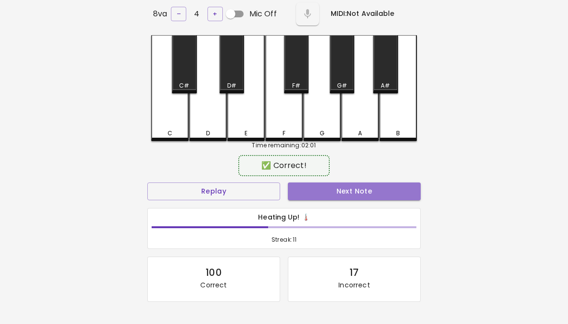
click at [366, 194] on button "Next Note" at bounding box center [354, 191] width 133 height 18
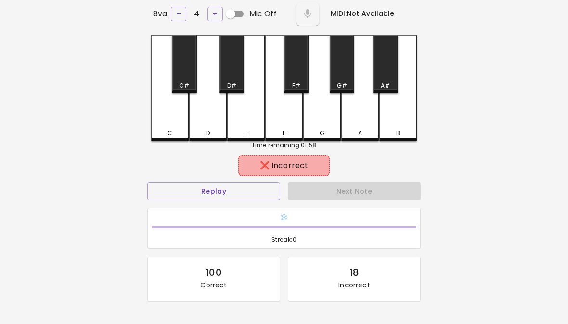
click at [353, 133] on div "A" at bounding box center [360, 133] width 36 height 9
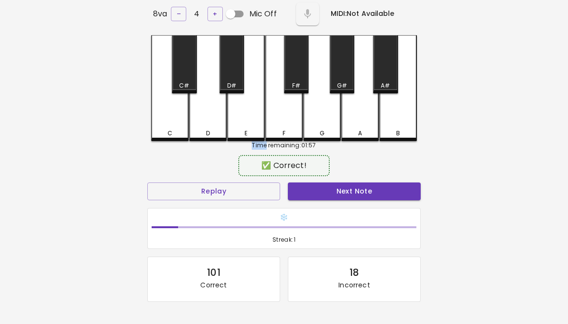
click at [320, 208] on div "❄️ Streak: 1" at bounding box center [283, 228] width 273 height 41
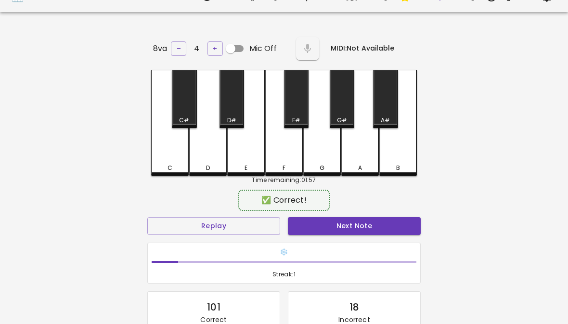
scroll to position [19, 0]
click at [365, 231] on button "Next Note" at bounding box center [354, 226] width 133 height 18
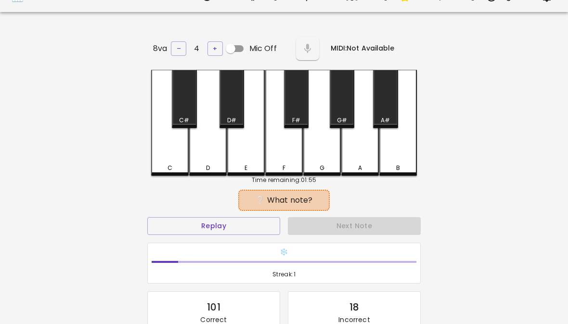
click at [365, 231] on div "Next Note" at bounding box center [354, 226] width 141 height 26
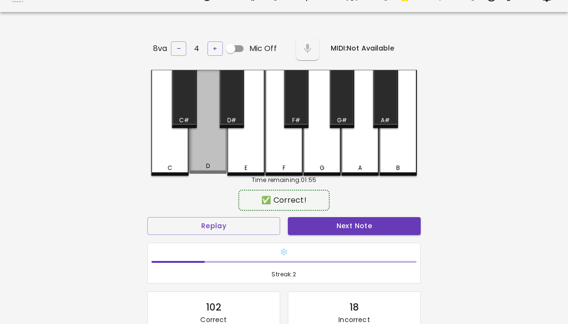
click at [368, 227] on button "Next Note" at bounding box center [354, 226] width 133 height 18
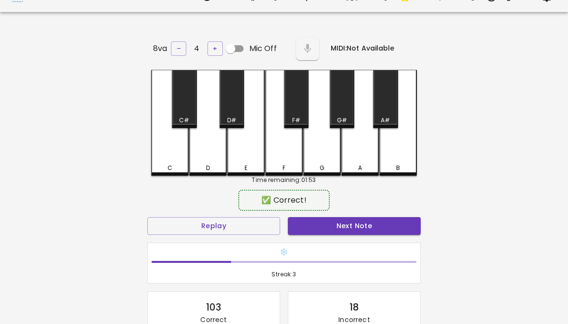
click at [391, 148] on div "B" at bounding box center [398, 123] width 38 height 106
click at [364, 218] on button "Next Note" at bounding box center [354, 226] width 133 height 18
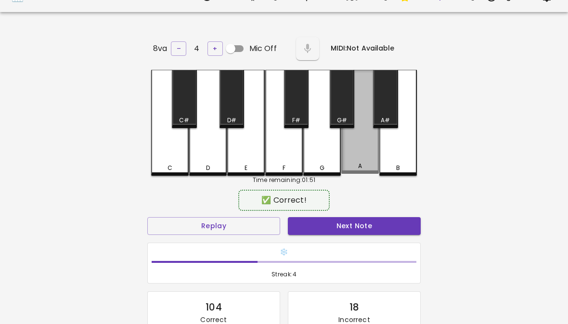
click at [354, 158] on div "A" at bounding box center [360, 122] width 38 height 104
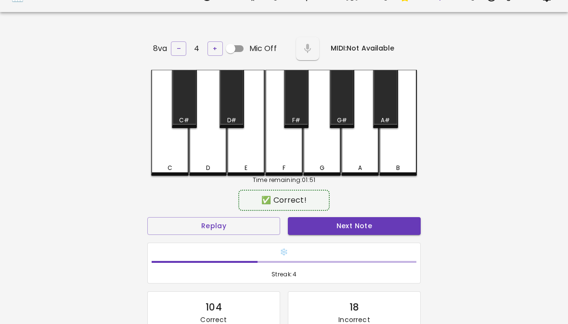
click at [358, 229] on button "Next Note" at bounding box center [354, 226] width 133 height 18
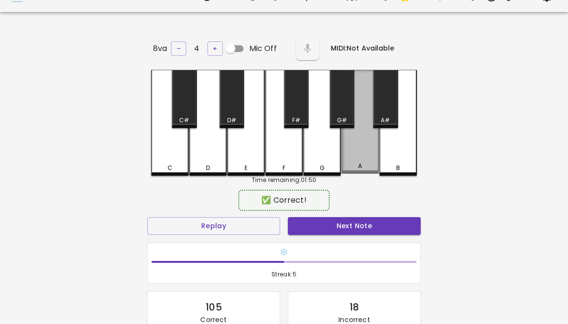
click at [364, 152] on div "A" at bounding box center [360, 122] width 38 height 104
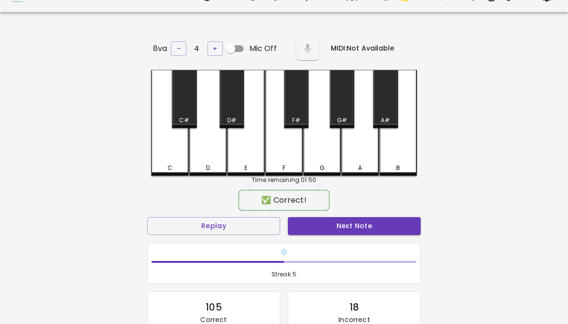
click at [357, 218] on button "Next Note" at bounding box center [354, 226] width 133 height 18
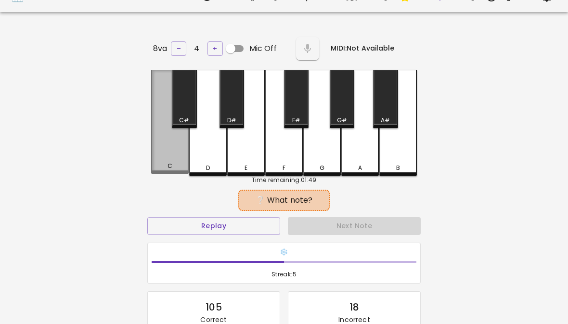
click at [156, 144] on div "C" at bounding box center [170, 122] width 38 height 104
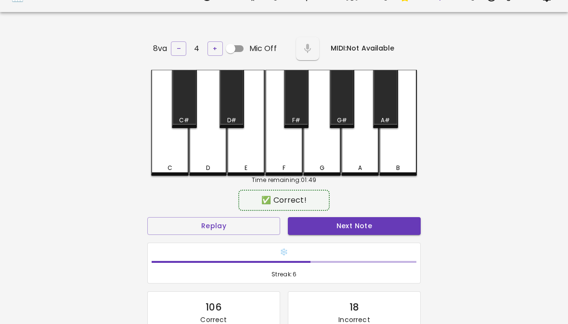
click at [358, 221] on button "Next Note" at bounding box center [354, 226] width 133 height 18
click at [360, 223] on button "Next Note" at bounding box center [354, 226] width 133 height 18
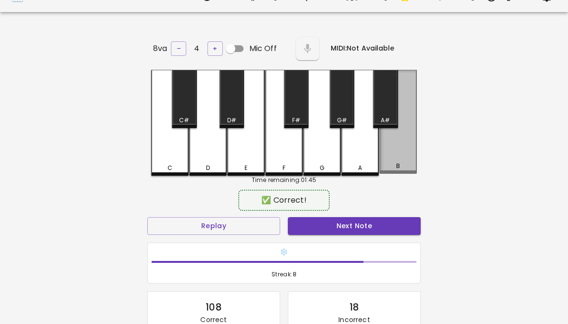
click at [397, 144] on div "B" at bounding box center [398, 122] width 38 height 104
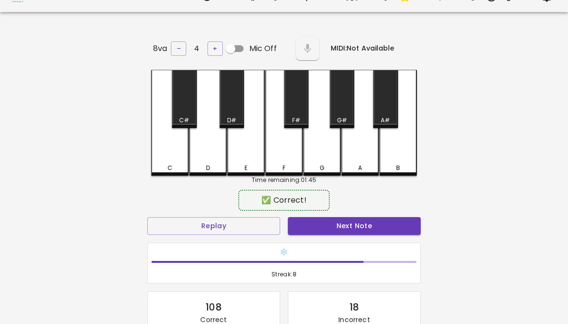
click at [378, 226] on button "Next Note" at bounding box center [354, 226] width 133 height 18
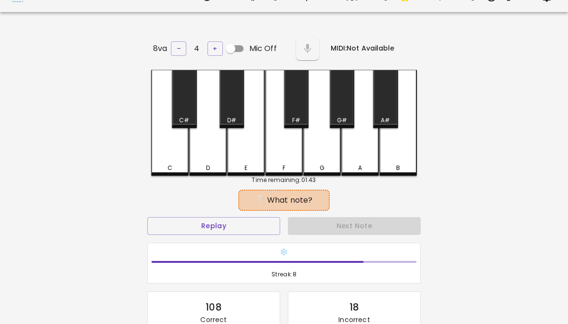
click at [378, 226] on div "Next Note" at bounding box center [354, 226] width 141 height 26
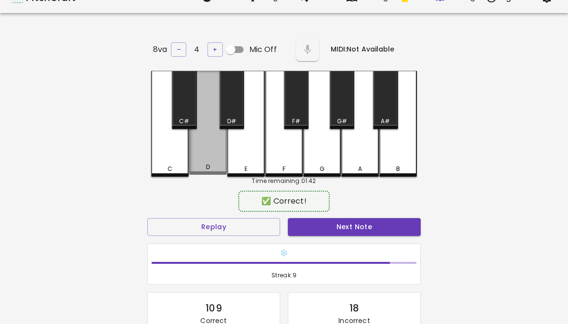
scroll to position [17, 0]
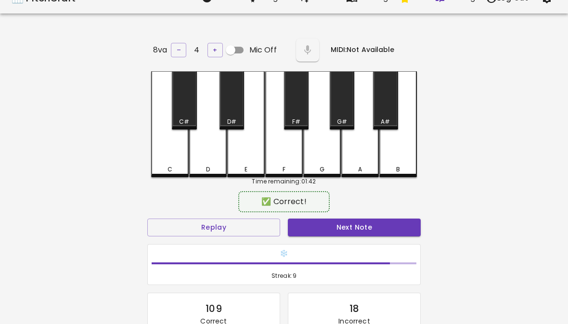
click at [368, 199] on div "✅ Correct!" at bounding box center [283, 202] width 273 height 24
click at [377, 221] on button "Next Note" at bounding box center [354, 228] width 133 height 18
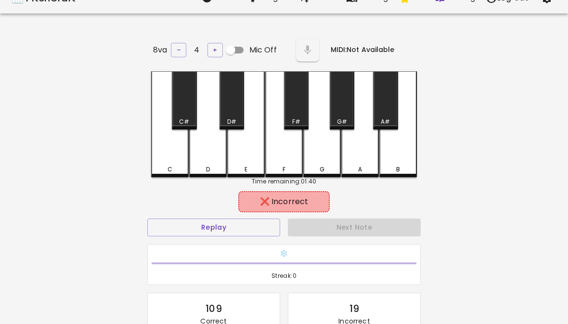
click at [249, 151] on div "E" at bounding box center [246, 124] width 38 height 106
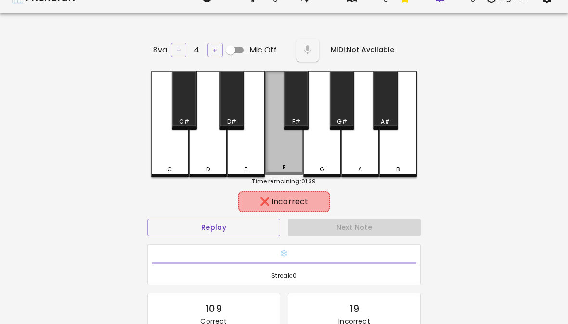
click at [284, 154] on div "F" at bounding box center [284, 123] width 38 height 104
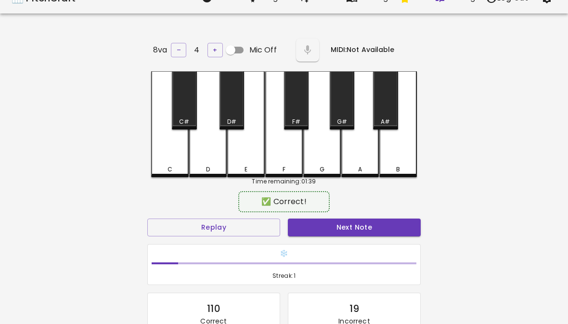
click at [381, 229] on button "Next Note" at bounding box center [354, 228] width 133 height 18
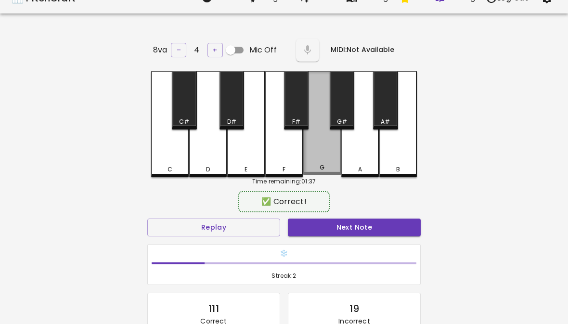
click at [329, 152] on div "G" at bounding box center [322, 123] width 38 height 104
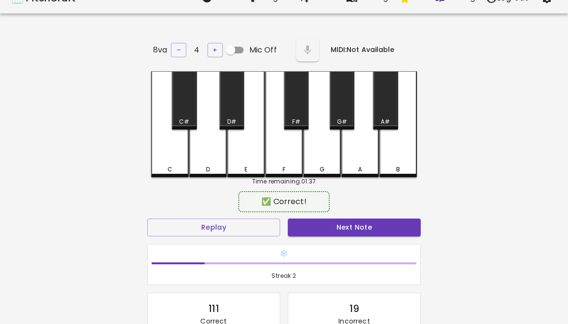
click at [339, 219] on button "Next Note" at bounding box center [354, 228] width 133 height 18
click at [288, 155] on div "F" at bounding box center [284, 124] width 38 height 106
click at [319, 240] on div "❄️ Streak: 3" at bounding box center [283, 264] width 281 height 49
click at [319, 229] on button "Next Note" at bounding box center [354, 228] width 133 height 18
click at [286, 152] on div "F" at bounding box center [284, 124] width 38 height 106
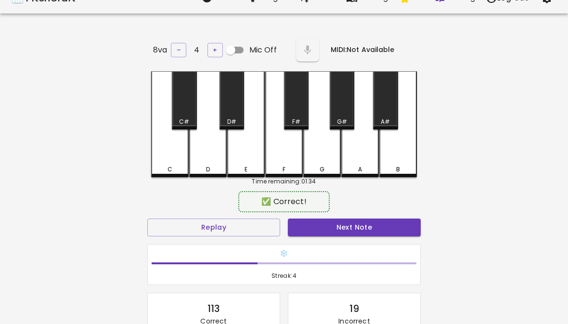
click at [324, 223] on button "Next Note" at bounding box center [354, 228] width 133 height 18
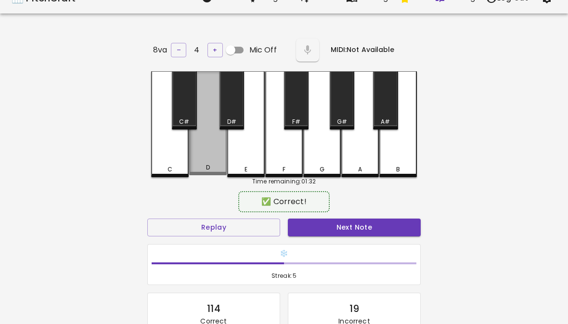
click at [203, 149] on div "D" at bounding box center [208, 123] width 38 height 104
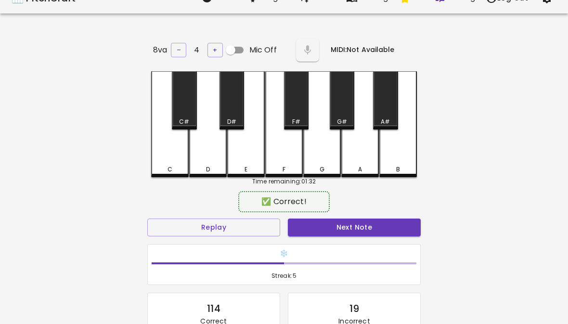
click at [379, 219] on button "Next Note" at bounding box center [354, 228] width 133 height 18
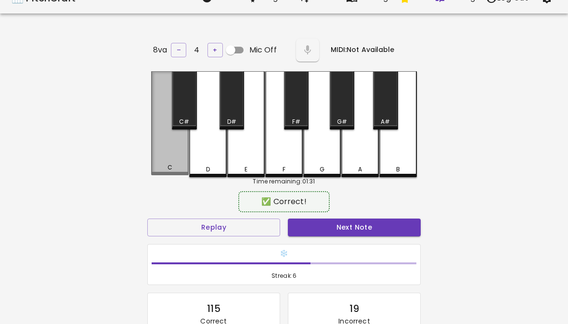
click at [168, 146] on div "C" at bounding box center [170, 123] width 38 height 104
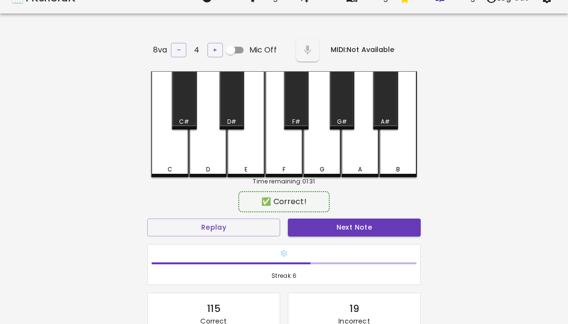
click at [379, 224] on button "Next Note" at bounding box center [354, 228] width 133 height 18
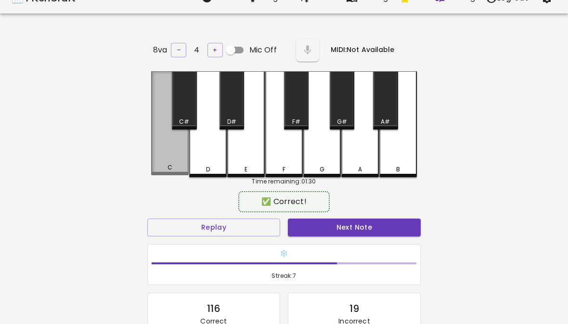
click at [168, 147] on div "C" at bounding box center [170, 123] width 38 height 104
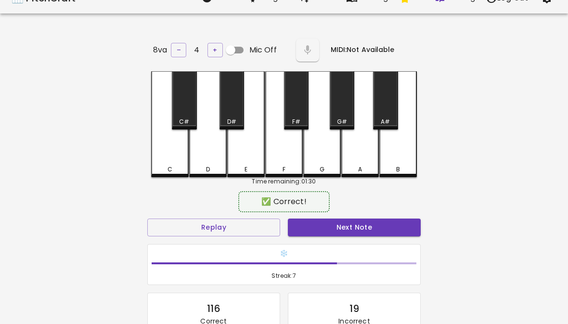
click at [381, 223] on button "Next Note" at bounding box center [354, 228] width 133 height 18
click at [269, 151] on div "F" at bounding box center [284, 124] width 38 height 106
click at [376, 231] on button "Next Note" at bounding box center [354, 228] width 133 height 18
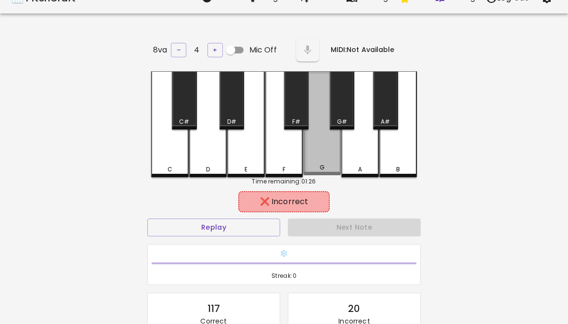
click at [329, 152] on div "G" at bounding box center [322, 123] width 38 height 104
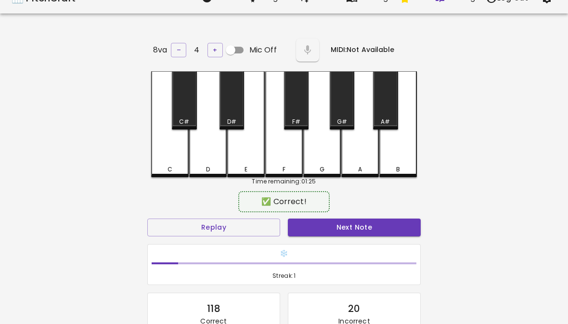
click at [357, 219] on button "Next Note" at bounding box center [354, 228] width 133 height 18
click at [371, 137] on div "A" at bounding box center [360, 124] width 38 height 106
click at [358, 224] on button "Next Note" at bounding box center [354, 228] width 133 height 18
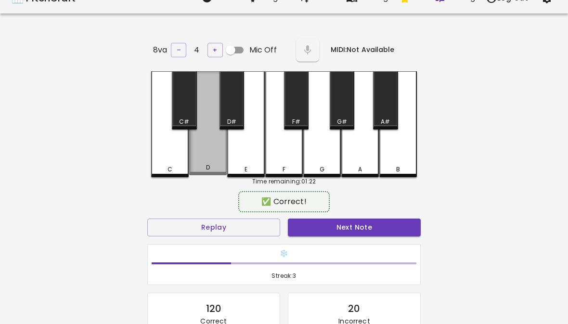
click at [345, 215] on div "Next Note" at bounding box center [354, 228] width 141 height 26
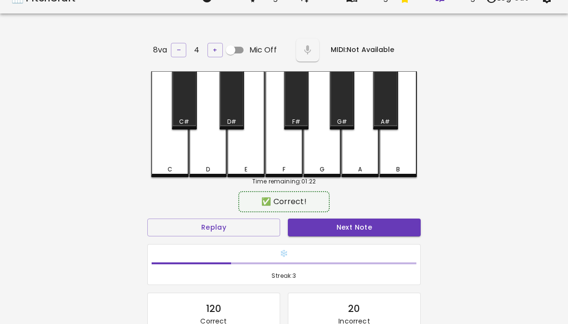
click at [351, 225] on button "Next Note" at bounding box center [354, 228] width 133 height 18
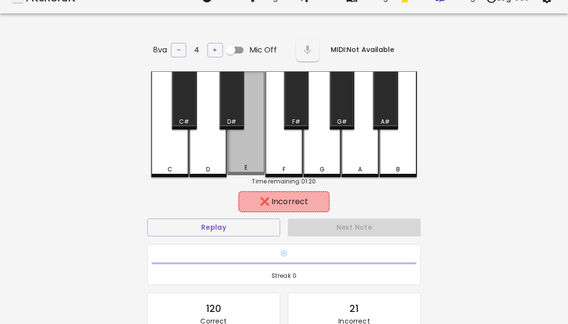
click at [243, 151] on div "E" at bounding box center [246, 123] width 38 height 104
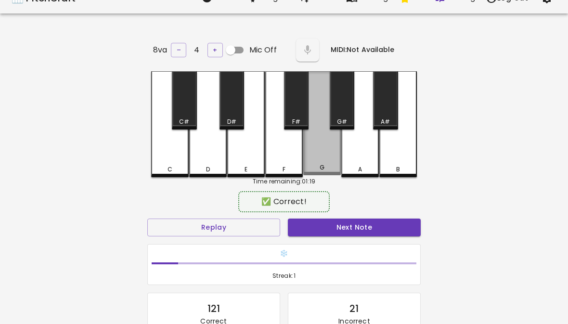
click at [315, 159] on div "G" at bounding box center [322, 123] width 38 height 104
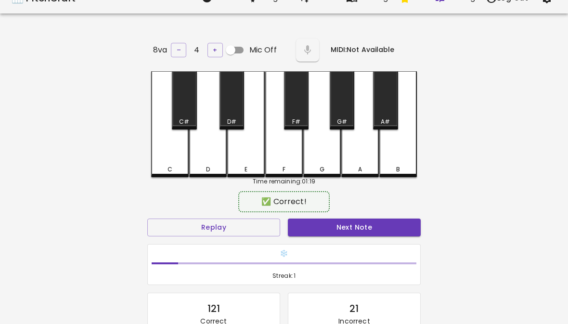
click at [349, 233] on button "Next Note" at bounding box center [354, 228] width 133 height 18
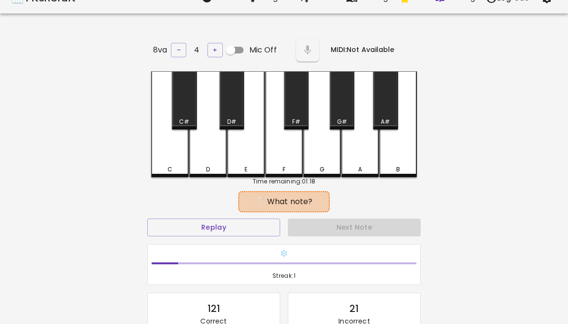
click at [347, 229] on div "Next Note" at bounding box center [354, 228] width 141 height 26
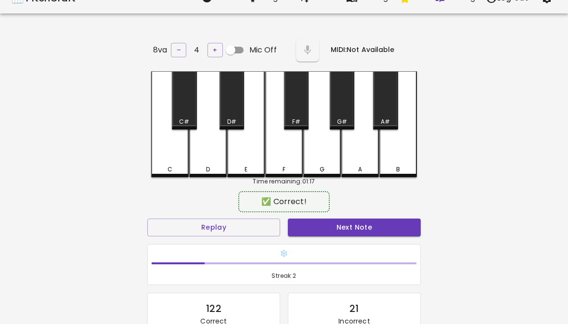
click at [350, 223] on button "Next Note" at bounding box center [354, 228] width 133 height 18
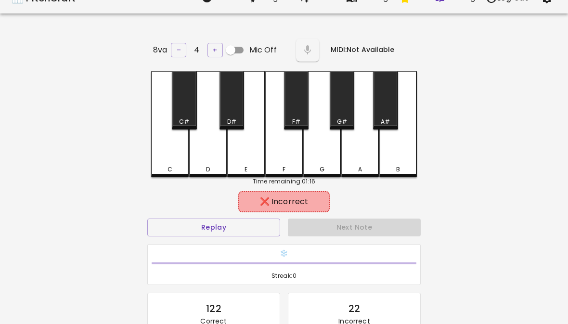
click at [409, 145] on div "B" at bounding box center [398, 124] width 38 height 106
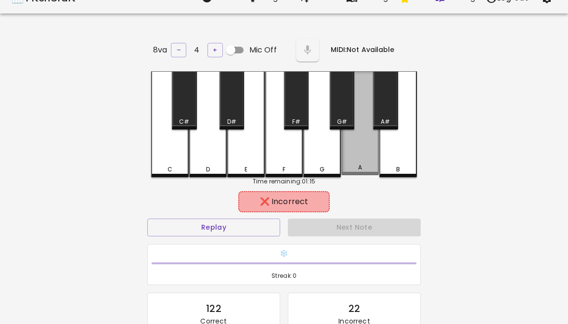
click at [364, 160] on div "A" at bounding box center [360, 123] width 38 height 104
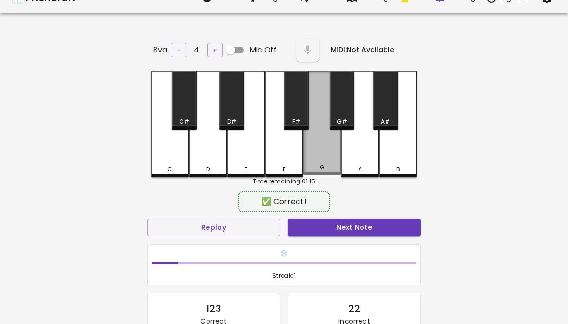
click at [327, 158] on div "G" at bounding box center [322, 123] width 38 height 104
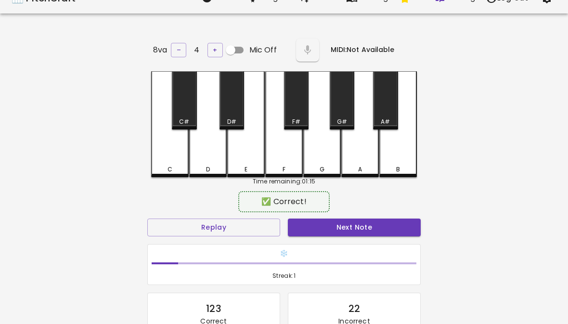
click at [342, 233] on button "Next Note" at bounding box center [354, 228] width 133 height 18
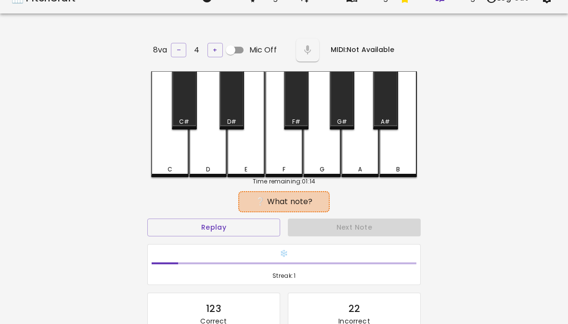
click at [354, 153] on div "A" at bounding box center [360, 124] width 38 height 106
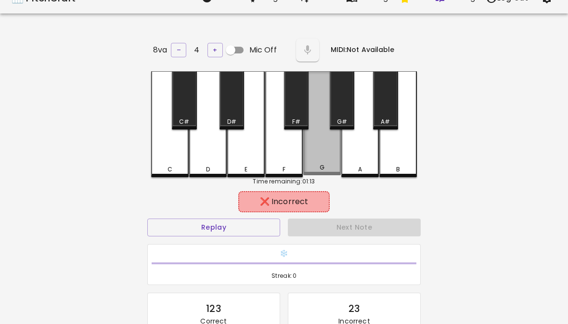
click at [326, 159] on div "G" at bounding box center [322, 123] width 38 height 104
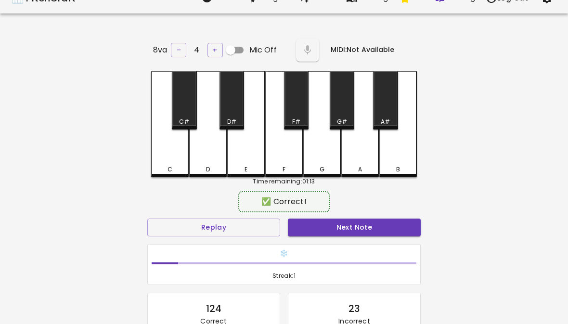
click at [341, 226] on button "Next Note" at bounding box center [354, 228] width 133 height 18
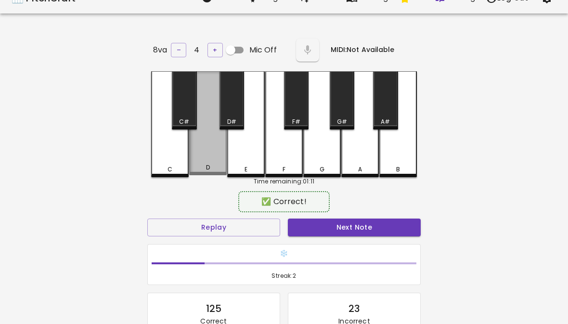
click at [201, 141] on div "D" at bounding box center [208, 123] width 38 height 104
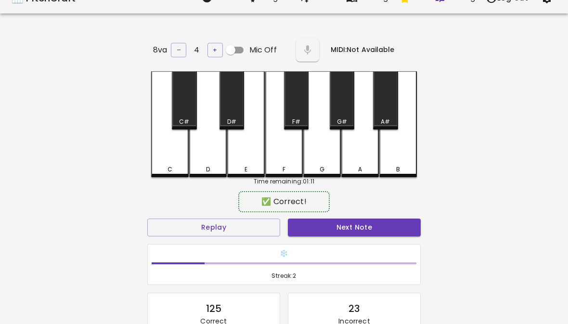
click at [371, 226] on button "Next Note" at bounding box center [354, 228] width 133 height 18
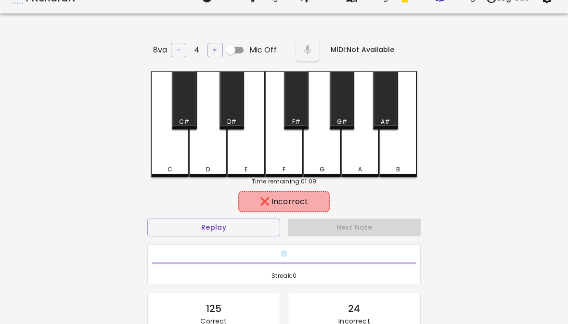
click at [244, 145] on div "E" at bounding box center [246, 124] width 38 height 106
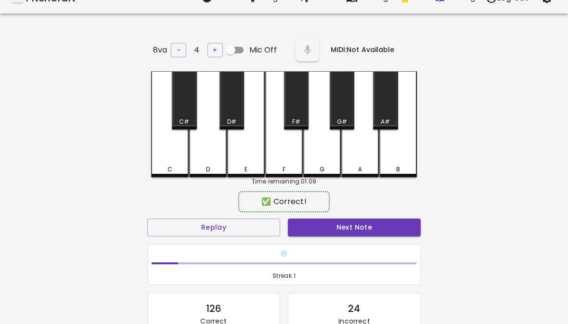
click at [361, 228] on button "Next Note" at bounding box center [354, 228] width 133 height 18
click at [289, 151] on div "F" at bounding box center [284, 124] width 38 height 106
click at [332, 221] on button "Next Note" at bounding box center [354, 228] width 133 height 18
click at [351, 227] on button "Next Note" at bounding box center [354, 228] width 133 height 18
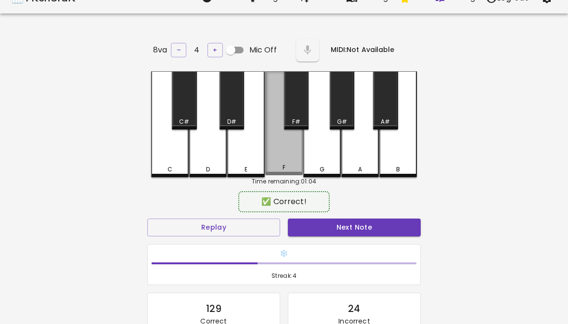
click at [300, 152] on div "F" at bounding box center [284, 123] width 38 height 104
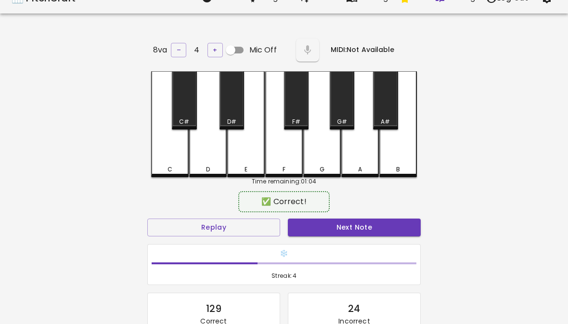
click at [347, 222] on button "Next Note" at bounding box center [354, 228] width 133 height 18
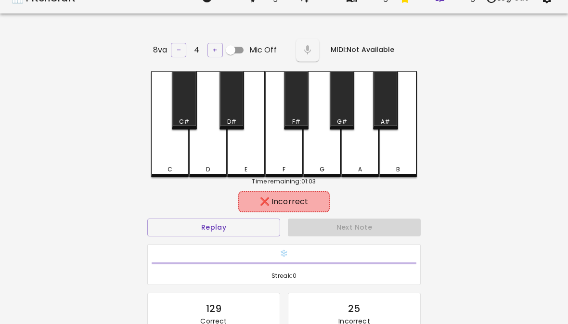
click at [361, 159] on div "A" at bounding box center [360, 124] width 38 height 106
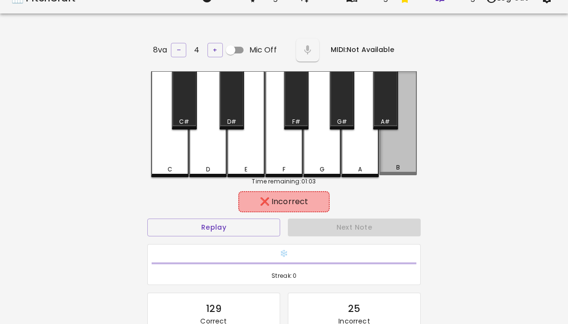
click at [394, 155] on div "B" at bounding box center [398, 123] width 38 height 104
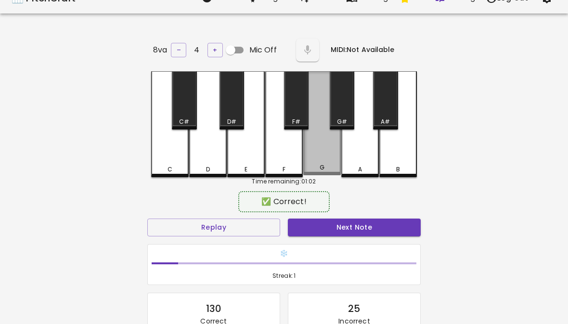
click at [333, 159] on div "G" at bounding box center [322, 123] width 38 height 104
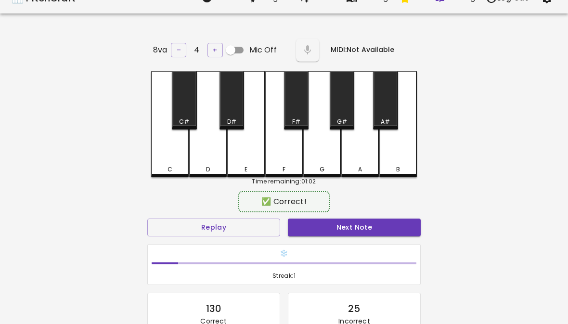
click at [355, 232] on button "Next Note" at bounding box center [354, 228] width 133 height 18
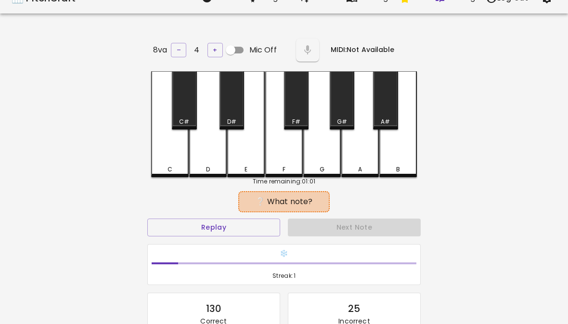
click at [241, 139] on div "E" at bounding box center [246, 124] width 38 height 106
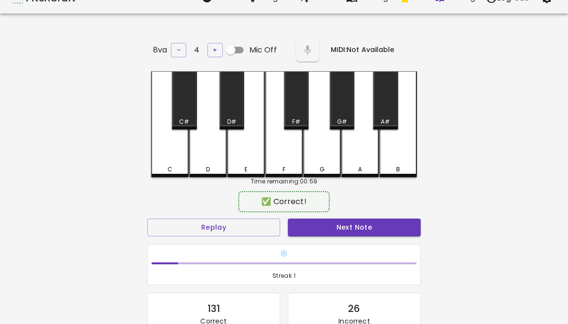
click at [282, 154] on div "F" at bounding box center [284, 124] width 38 height 106
click at [361, 227] on button "Next Note" at bounding box center [354, 228] width 133 height 18
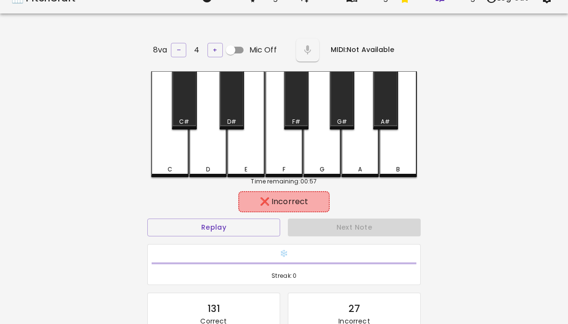
click at [367, 161] on div "A" at bounding box center [360, 124] width 38 height 106
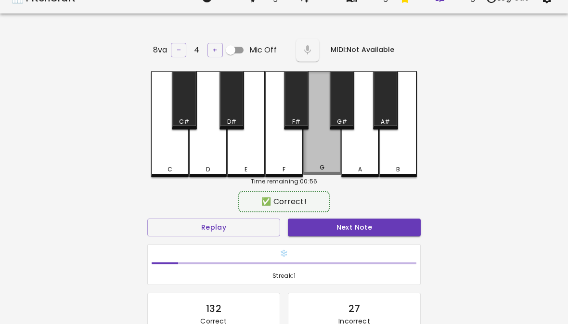
click at [331, 160] on div "G" at bounding box center [322, 123] width 38 height 104
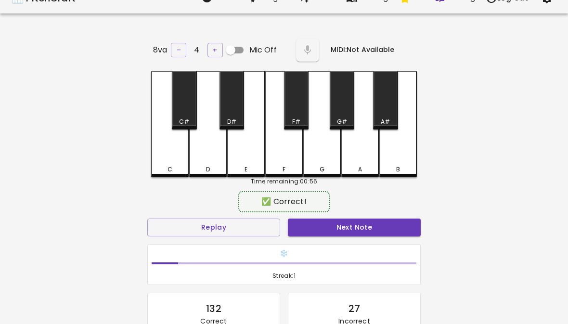
click at [352, 231] on button "Next Note" at bounding box center [354, 228] width 133 height 18
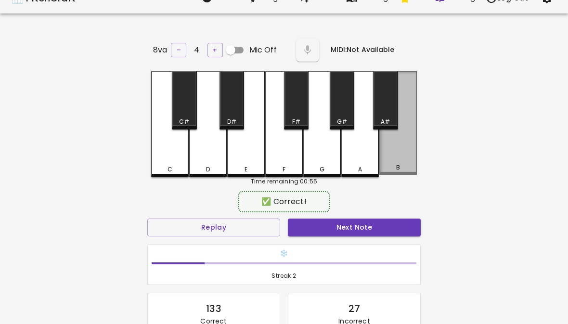
click at [398, 158] on div "B" at bounding box center [398, 123] width 38 height 104
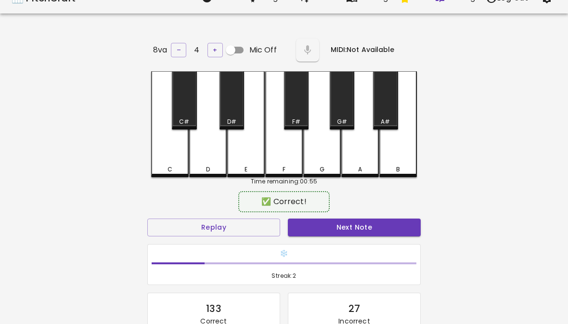
click at [371, 232] on button "Next Note" at bounding box center [354, 228] width 133 height 18
click at [329, 153] on div "G" at bounding box center [322, 124] width 38 height 106
click at [363, 228] on button "Next Note" at bounding box center [354, 228] width 133 height 18
click at [289, 152] on div "F" at bounding box center [284, 124] width 38 height 106
click at [353, 223] on button "Next Note" at bounding box center [354, 228] width 133 height 18
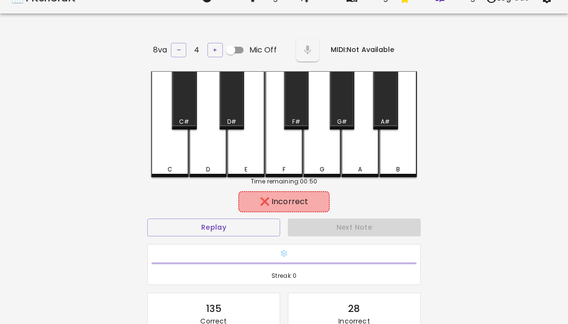
click at [394, 151] on div "B" at bounding box center [398, 124] width 38 height 106
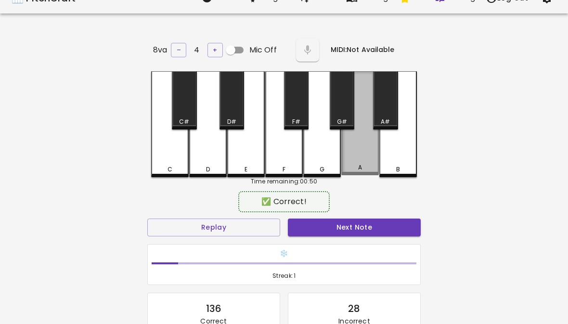
click at [364, 154] on div "A" at bounding box center [360, 123] width 38 height 104
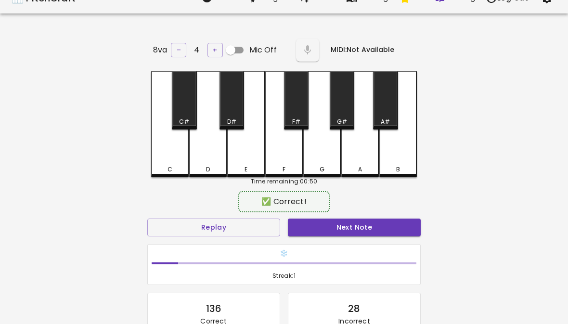
click at [367, 228] on button "Next Note" at bounding box center [354, 228] width 133 height 18
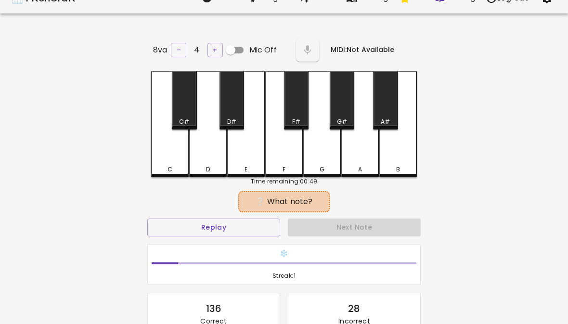
click at [365, 154] on div "A" at bounding box center [360, 124] width 38 height 106
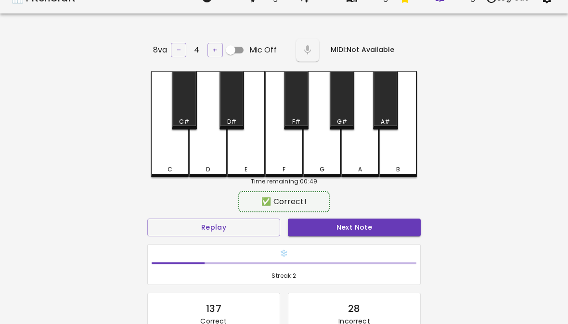
click at [364, 224] on button "Next Note" at bounding box center [354, 228] width 133 height 18
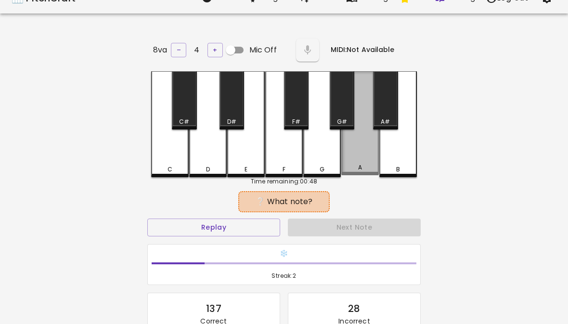
click at [370, 156] on div "A" at bounding box center [360, 123] width 38 height 104
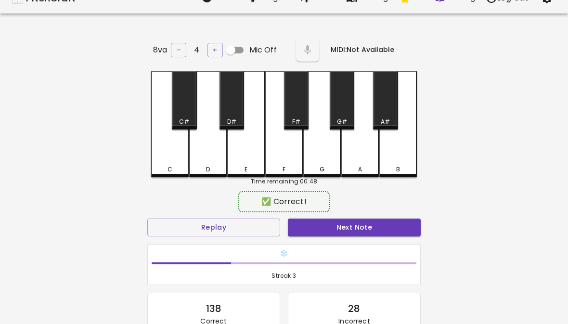
click at [360, 221] on button "Next Note" at bounding box center [354, 228] width 133 height 18
click at [202, 145] on div "D" at bounding box center [208, 124] width 38 height 106
click at [382, 226] on button "Next Note" at bounding box center [354, 228] width 133 height 18
click at [382, 231] on button "Next Note" at bounding box center [354, 228] width 133 height 18
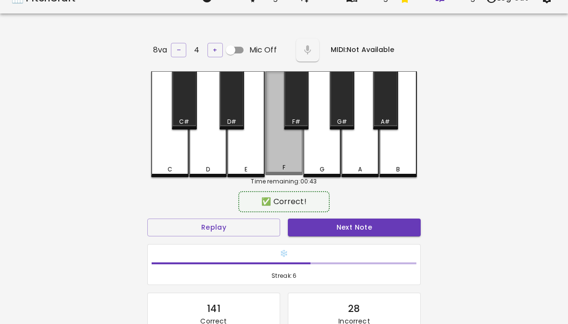
click at [289, 146] on div "F" at bounding box center [284, 123] width 38 height 104
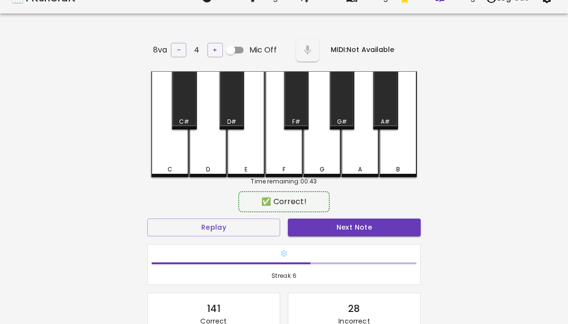
click at [333, 226] on button "Next Note" at bounding box center [354, 228] width 133 height 18
click at [358, 161] on div "A" at bounding box center [360, 124] width 38 height 106
click at [359, 222] on button "Next Note" at bounding box center [354, 228] width 133 height 18
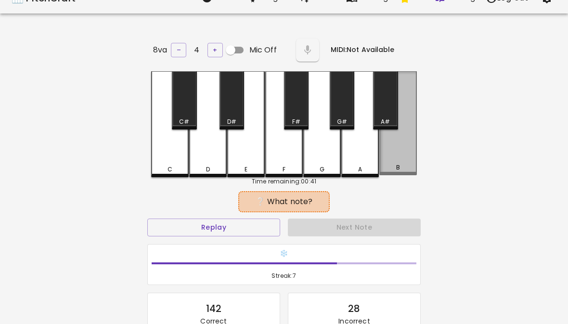
click at [393, 154] on div "B" at bounding box center [398, 123] width 38 height 104
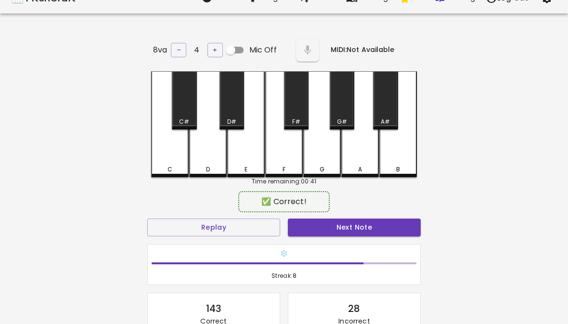
click at [373, 229] on button "Next Note" at bounding box center [354, 228] width 133 height 18
click at [355, 166] on div "A" at bounding box center [360, 169] width 36 height 9
click at [358, 223] on button "Next Note" at bounding box center [354, 228] width 133 height 18
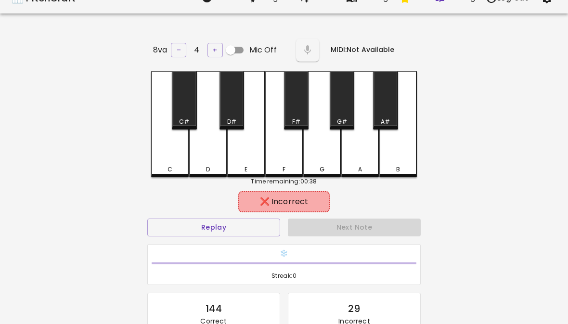
click at [367, 146] on div "A" at bounding box center [360, 124] width 38 height 106
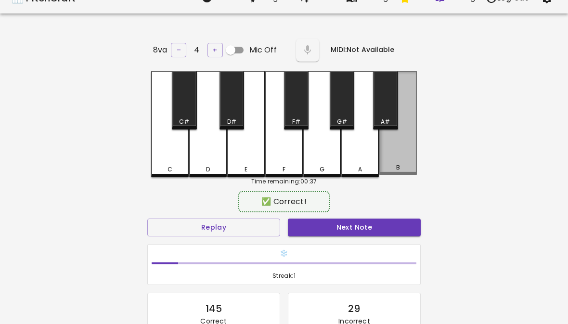
click at [403, 150] on div "B" at bounding box center [398, 123] width 38 height 104
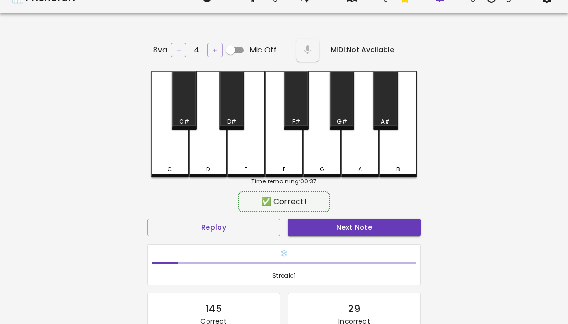
click at [373, 233] on button "Next Note" at bounding box center [354, 228] width 133 height 18
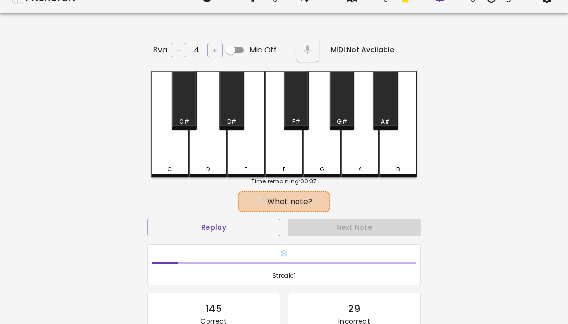
click at [367, 153] on div "A" at bounding box center [360, 124] width 38 height 106
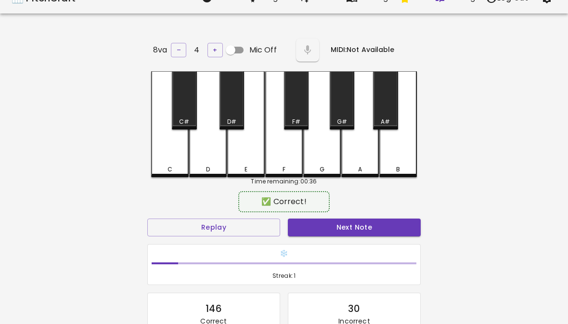
click at [398, 151] on div "B" at bounding box center [398, 124] width 38 height 106
click at [370, 233] on button "Next Note" at bounding box center [354, 228] width 133 height 18
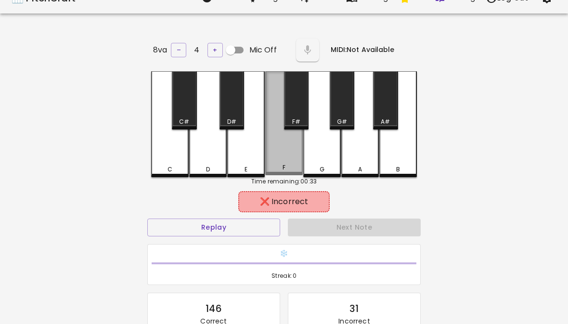
click at [278, 152] on div "F" at bounding box center [284, 123] width 38 height 104
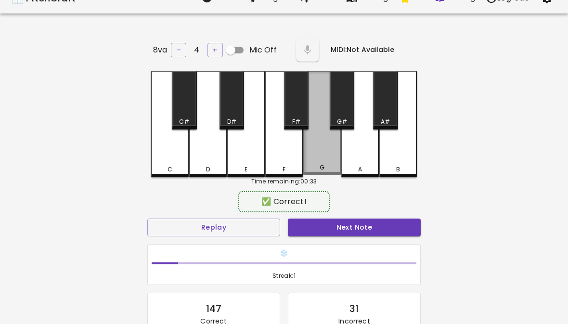
click at [340, 157] on div "G" at bounding box center [322, 123] width 38 height 104
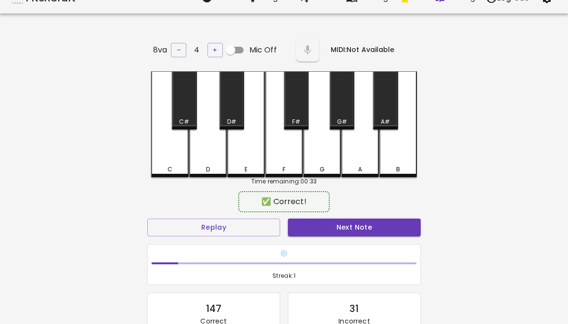
click at [341, 219] on button "Next Note" at bounding box center [354, 228] width 133 height 18
click at [368, 229] on button "Next Note" at bounding box center [354, 228] width 133 height 18
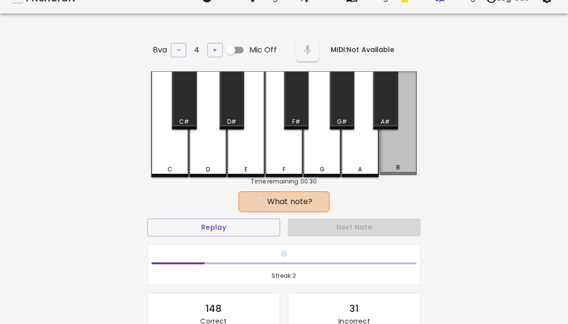
click at [404, 147] on div "B" at bounding box center [398, 123] width 38 height 104
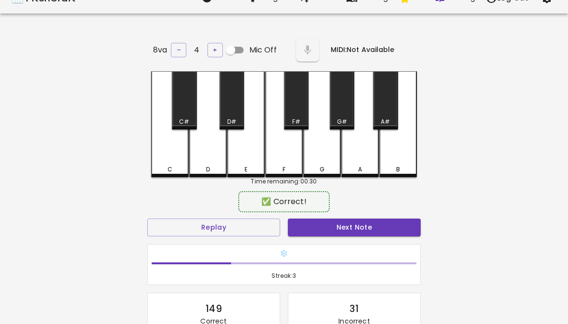
click at [371, 232] on button "Next Note" at bounding box center [354, 228] width 133 height 18
click at [357, 153] on div "A" at bounding box center [360, 124] width 38 height 106
click at [360, 225] on button "Next Note" at bounding box center [354, 228] width 133 height 18
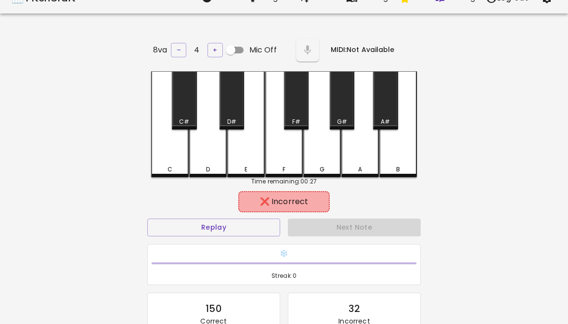
click at [319, 155] on div "G" at bounding box center [322, 124] width 38 height 106
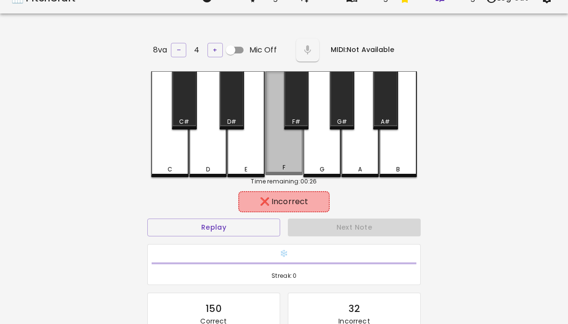
click at [297, 151] on div "F" at bounding box center [284, 123] width 38 height 104
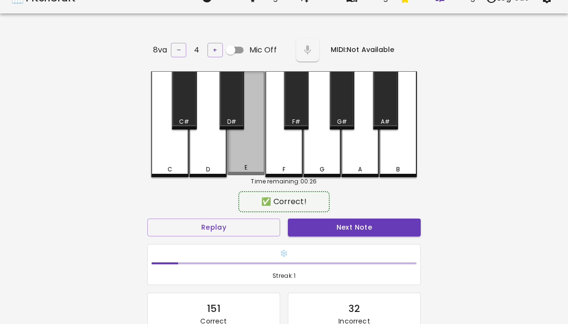
click at [258, 156] on div "E" at bounding box center [246, 123] width 38 height 104
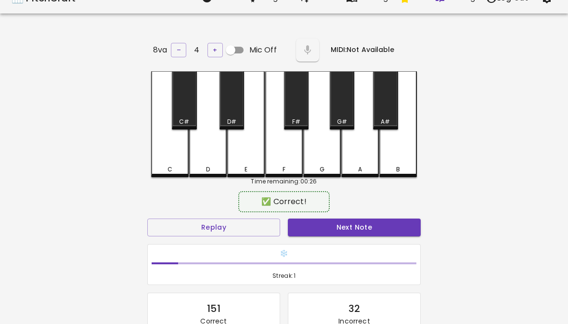
click at [328, 215] on div "Next Note" at bounding box center [354, 228] width 141 height 26
click at [361, 232] on button "Next Note" at bounding box center [354, 228] width 133 height 18
click at [399, 154] on div "B" at bounding box center [398, 124] width 38 height 106
click at [371, 231] on button "Next Note" at bounding box center [354, 228] width 133 height 18
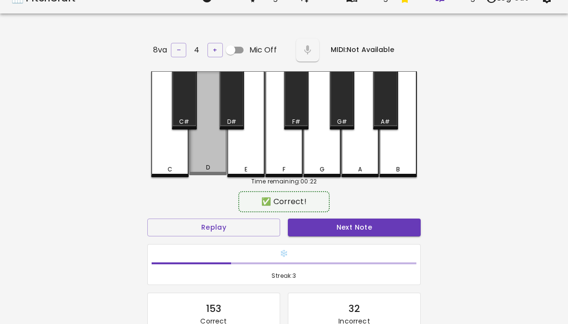
click at [369, 230] on button "Next Note" at bounding box center [354, 228] width 133 height 18
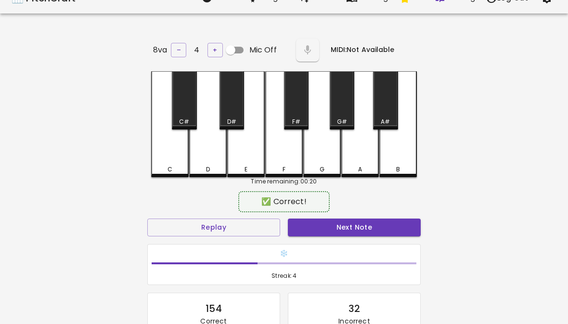
click at [396, 165] on div "B" at bounding box center [398, 169] width 4 height 9
click at [366, 231] on button "Next Note" at bounding box center [354, 228] width 133 height 18
click at [405, 149] on div "B" at bounding box center [398, 124] width 38 height 106
click at [372, 221] on button "Next Note" at bounding box center [354, 228] width 133 height 18
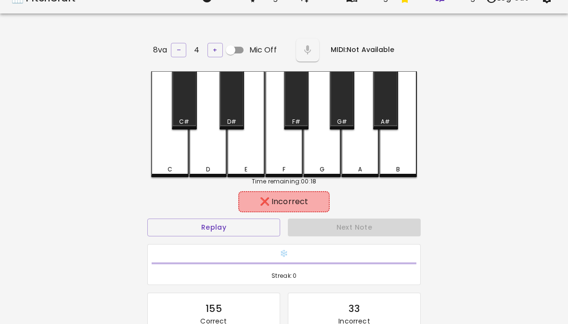
click at [365, 159] on div "A" at bounding box center [360, 124] width 38 height 106
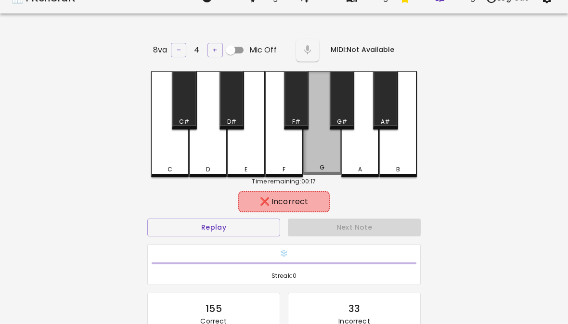
click at [336, 161] on div "G" at bounding box center [322, 123] width 38 height 104
click at [304, 155] on div "G" at bounding box center [322, 123] width 38 height 104
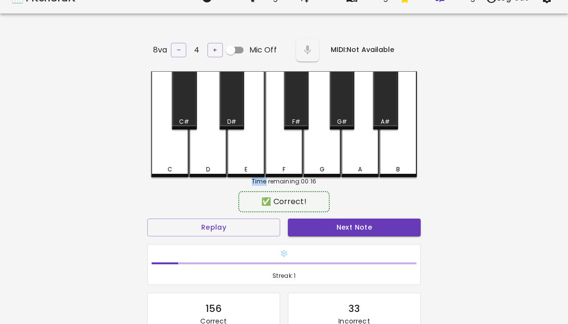
click at [331, 223] on button "Next Note" at bounding box center [354, 228] width 133 height 18
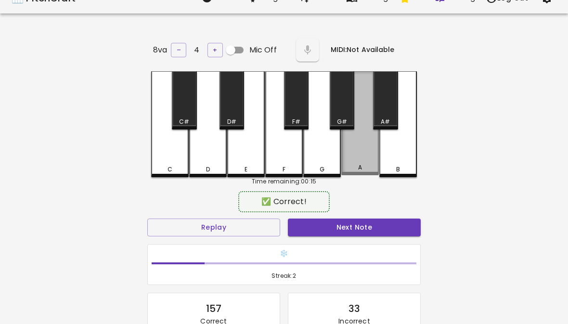
click at [358, 162] on div "A" at bounding box center [360, 123] width 38 height 104
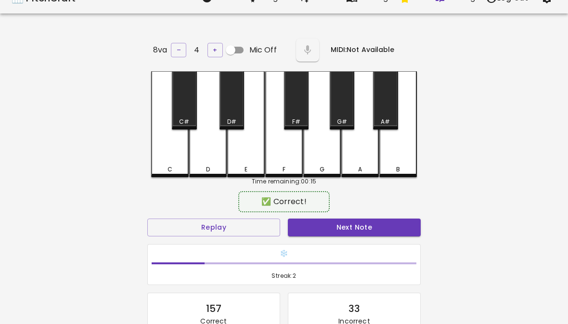
click at [359, 222] on button "Next Note" at bounding box center [354, 228] width 133 height 18
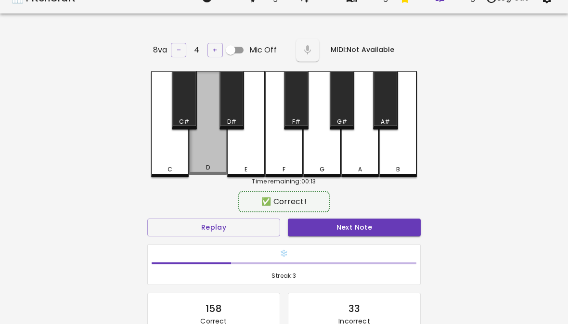
click at [198, 140] on div "D" at bounding box center [208, 123] width 38 height 104
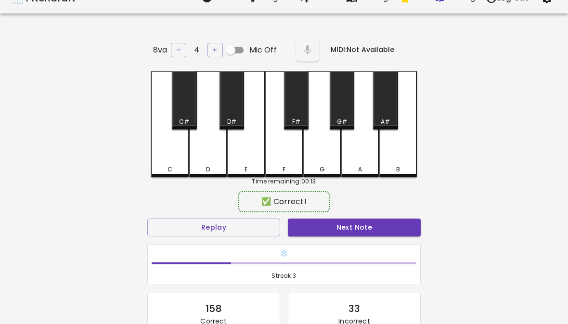
click at [364, 230] on button "Next Note" at bounding box center [354, 228] width 133 height 18
click at [365, 233] on button "Next Note" at bounding box center [354, 228] width 133 height 18
click at [205, 146] on div "D" at bounding box center [208, 124] width 38 height 106
click at [367, 224] on button "Next Note" at bounding box center [354, 228] width 133 height 18
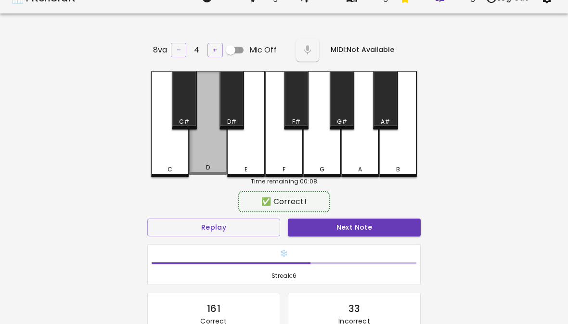
click at [201, 146] on div "D" at bounding box center [208, 123] width 38 height 104
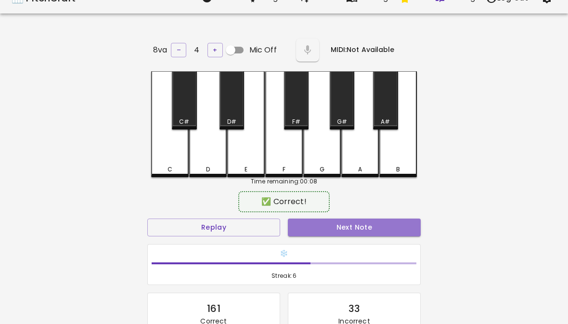
click at [368, 230] on button "Next Note" at bounding box center [354, 228] width 133 height 18
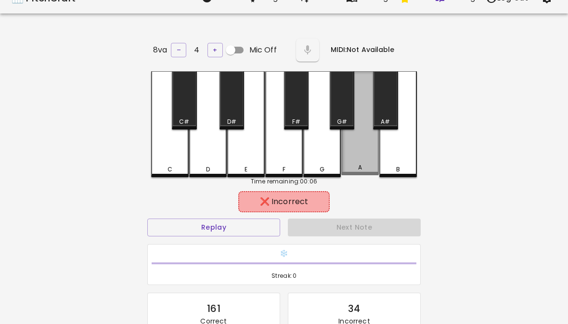
click at [358, 159] on div "A" at bounding box center [360, 123] width 38 height 104
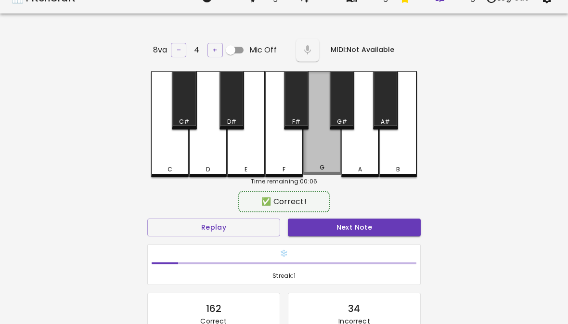
click at [331, 164] on div "G" at bounding box center [322, 167] width 36 height 9
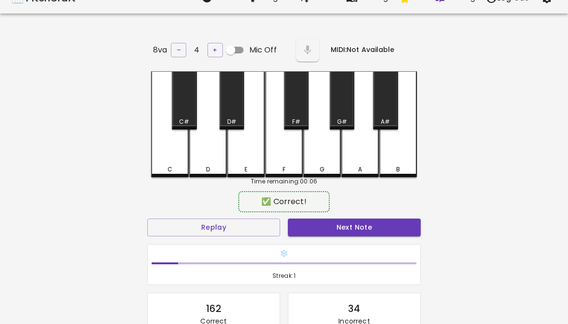
click at [341, 220] on button "Next Note" at bounding box center [354, 228] width 133 height 18
click at [166, 155] on div "C" at bounding box center [170, 124] width 38 height 106
click at [360, 230] on button "Next Note" at bounding box center [354, 228] width 133 height 18
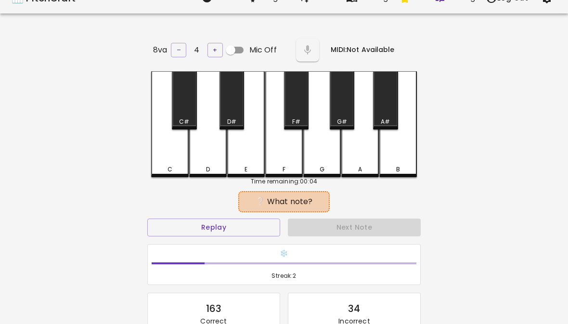
click at [403, 149] on div "B" at bounding box center [398, 124] width 38 height 106
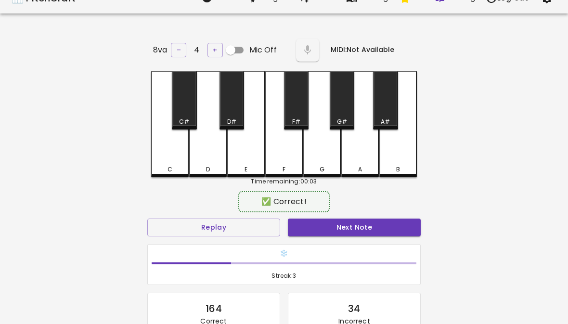
click at [371, 232] on button "Next Note" at bounding box center [354, 228] width 133 height 18
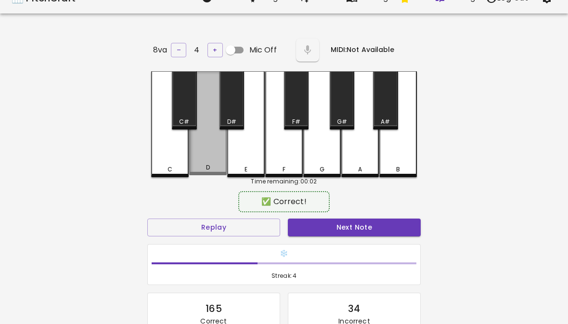
click at [367, 219] on button "Next Note" at bounding box center [354, 228] width 133 height 18
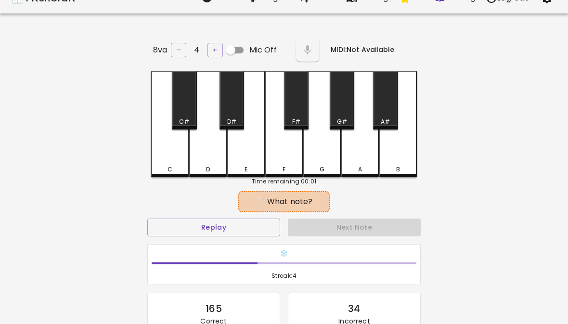
click at [399, 147] on div "B" at bounding box center [398, 124] width 38 height 106
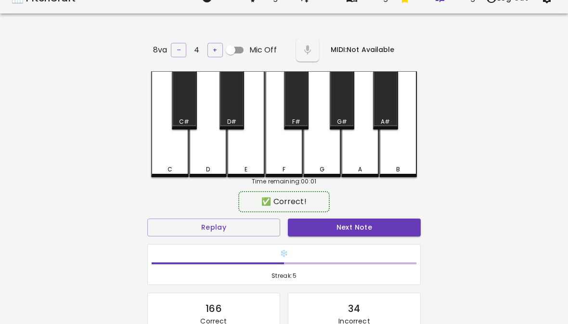
click at [369, 232] on button "Next Note" at bounding box center [354, 228] width 133 height 18
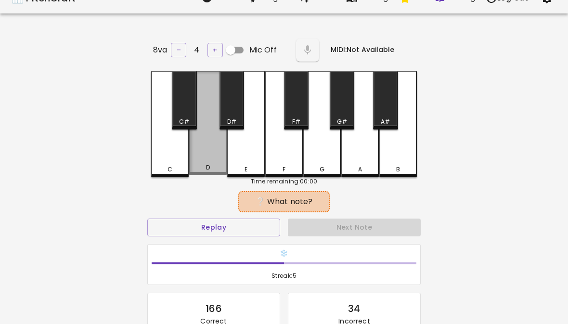
click at [195, 141] on div "D" at bounding box center [208, 123] width 38 height 104
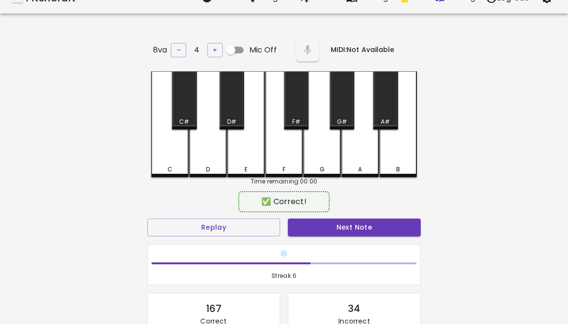
click at [379, 233] on button "Next Note" at bounding box center [354, 228] width 133 height 18
click at [196, 153] on div "D" at bounding box center [208, 124] width 38 height 106
click at [377, 233] on button "Next Note" at bounding box center [354, 228] width 133 height 18
